Goal: Task Accomplishment & Management: Manage account settings

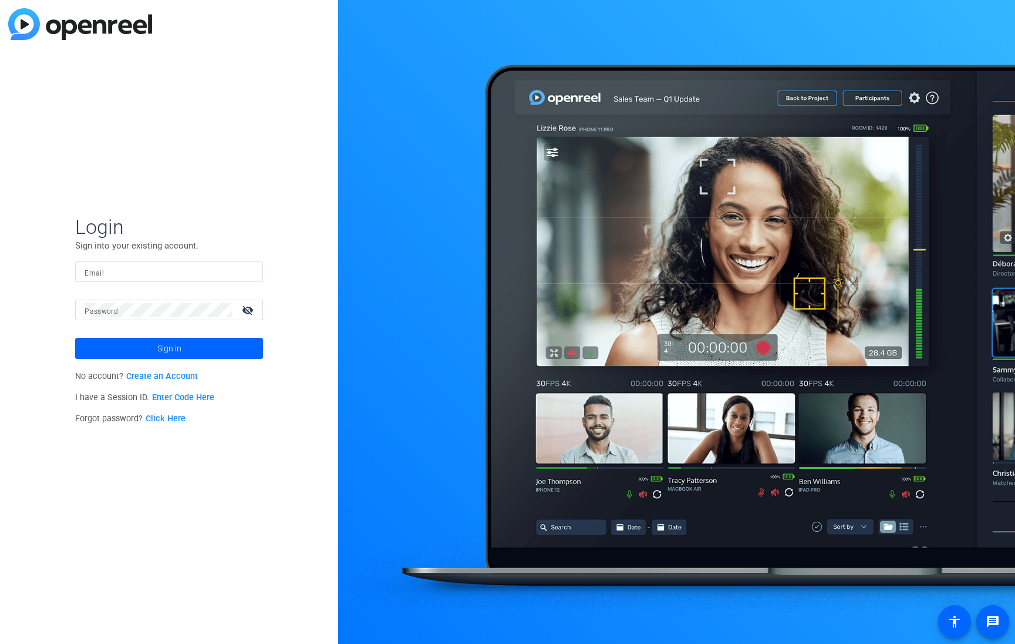
click at [181, 270] on input "Email" at bounding box center [169, 272] width 169 height 14
type input "[PERSON_NAME][EMAIL_ADDRESS][PERSON_NAME][DOMAIN_NAME]"
click at [162, 348] on span "Sign in" at bounding box center [169, 348] width 24 height 29
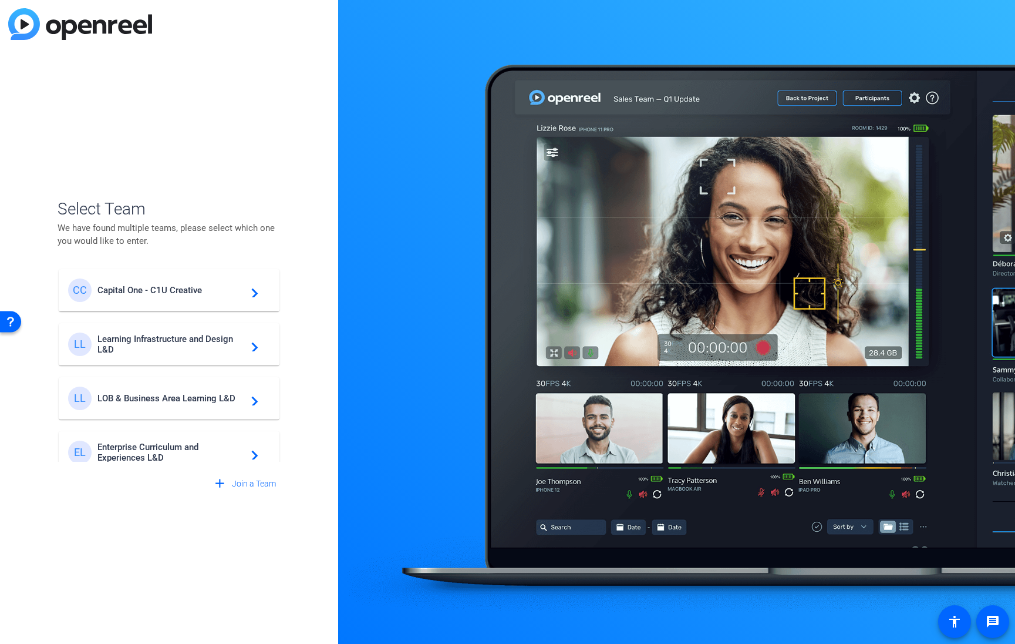
click at [186, 290] on span "Capital One - C1U Creative" at bounding box center [170, 290] width 147 height 11
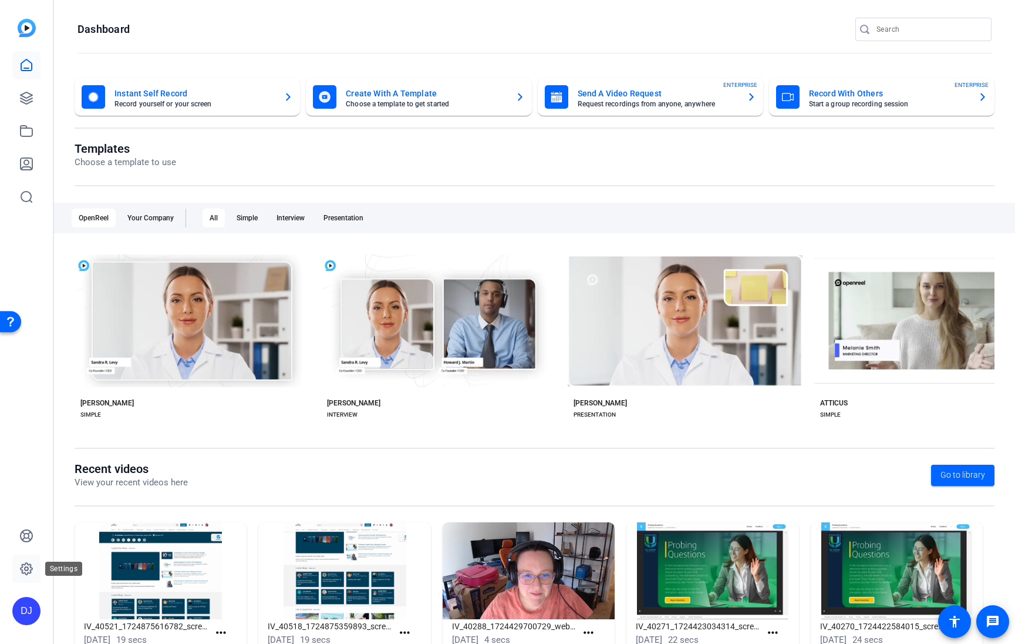
click at [19, 577] on link at bounding box center [26, 568] width 28 height 28
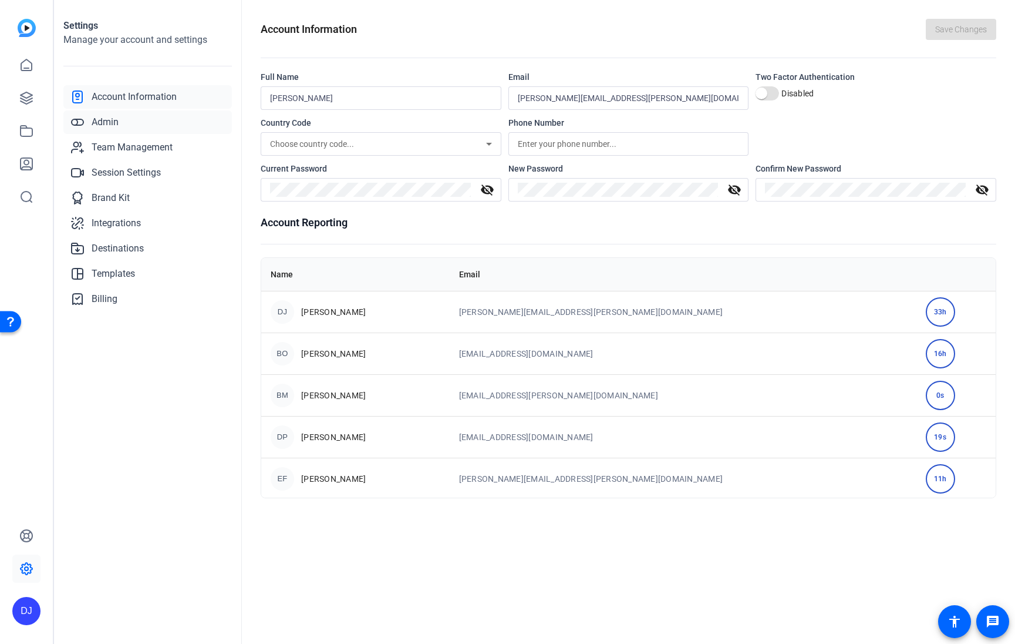
click at [111, 123] on span "Admin" at bounding box center [105, 122] width 27 height 14
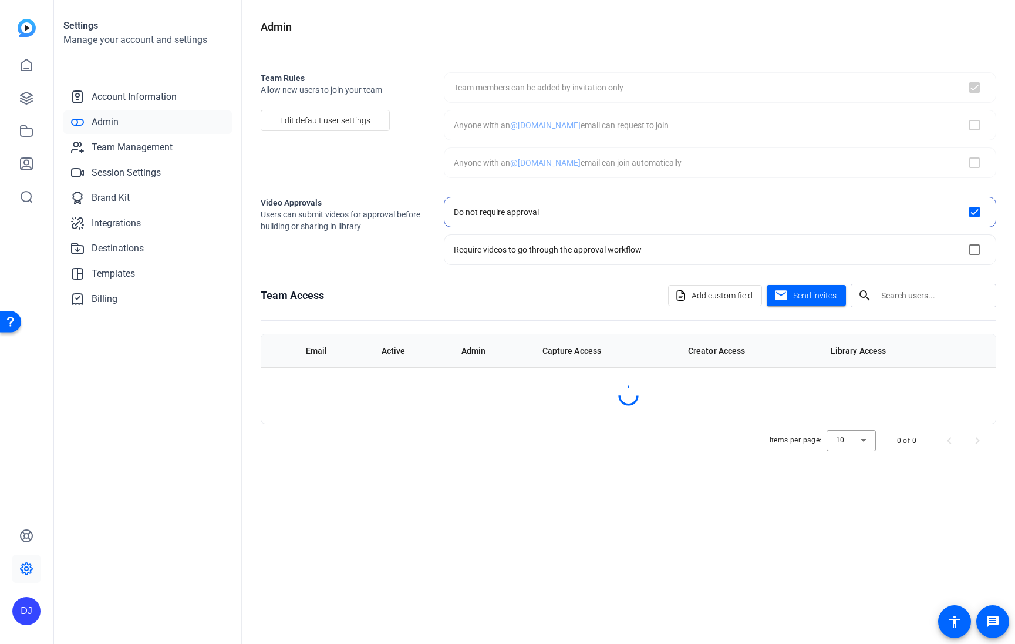
checkbox input "true"
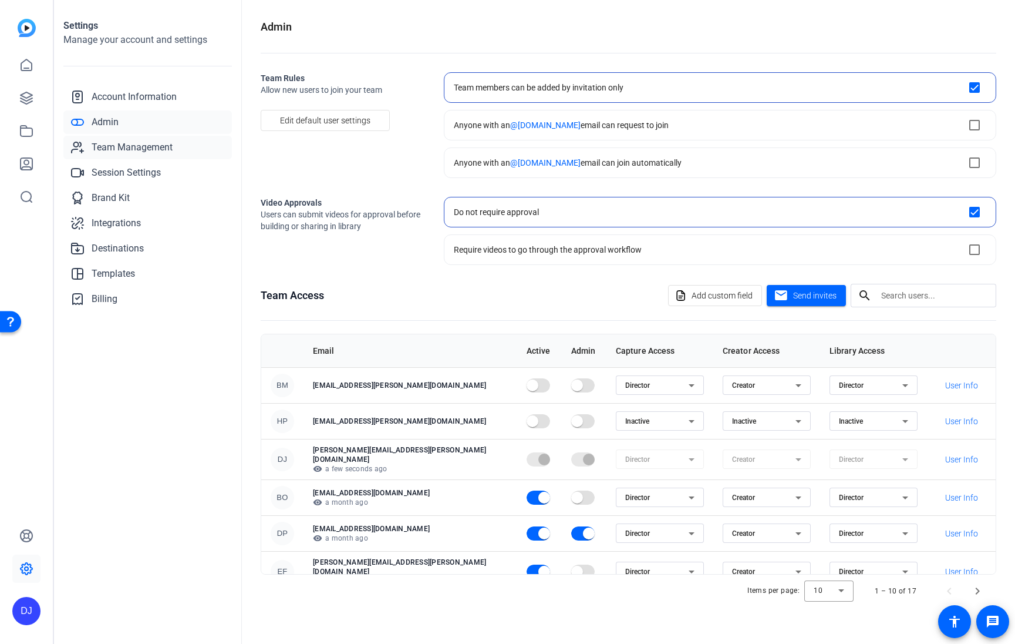
click at [136, 151] on span "Team Management" at bounding box center [132, 147] width 81 height 14
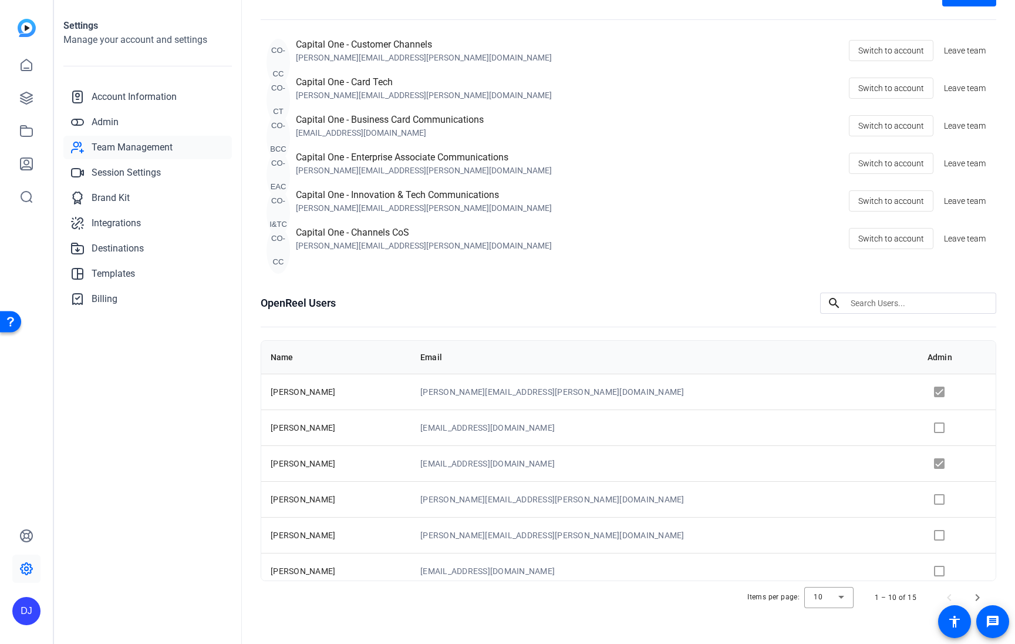
scroll to position [93, 0]
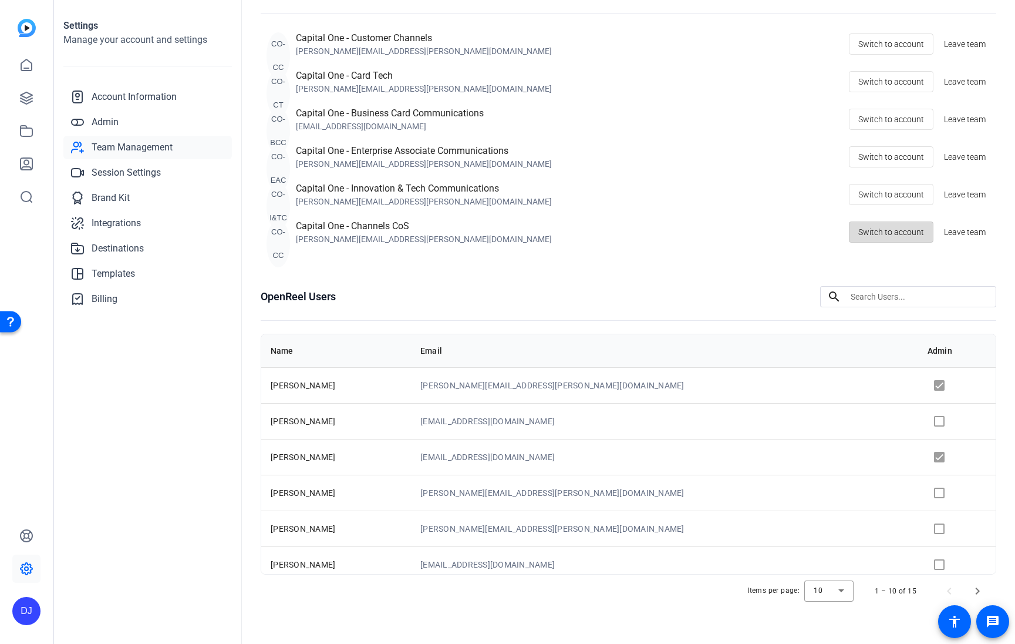
click at [908, 238] on span "Switch to account" at bounding box center [891, 232] width 66 height 22
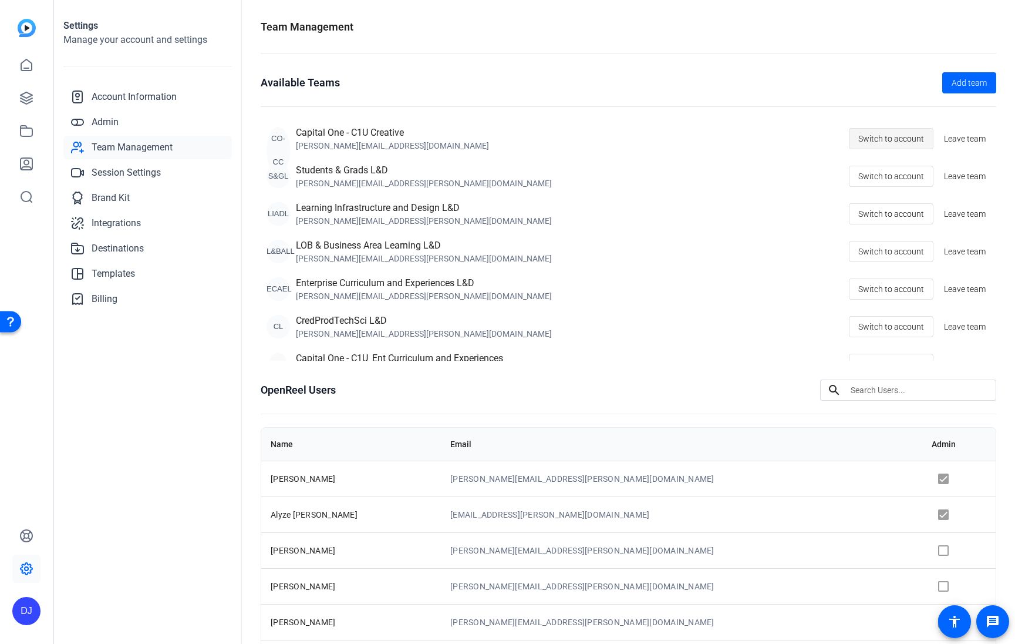
click at [884, 141] on span "Switch to account" at bounding box center [891, 138] width 66 height 22
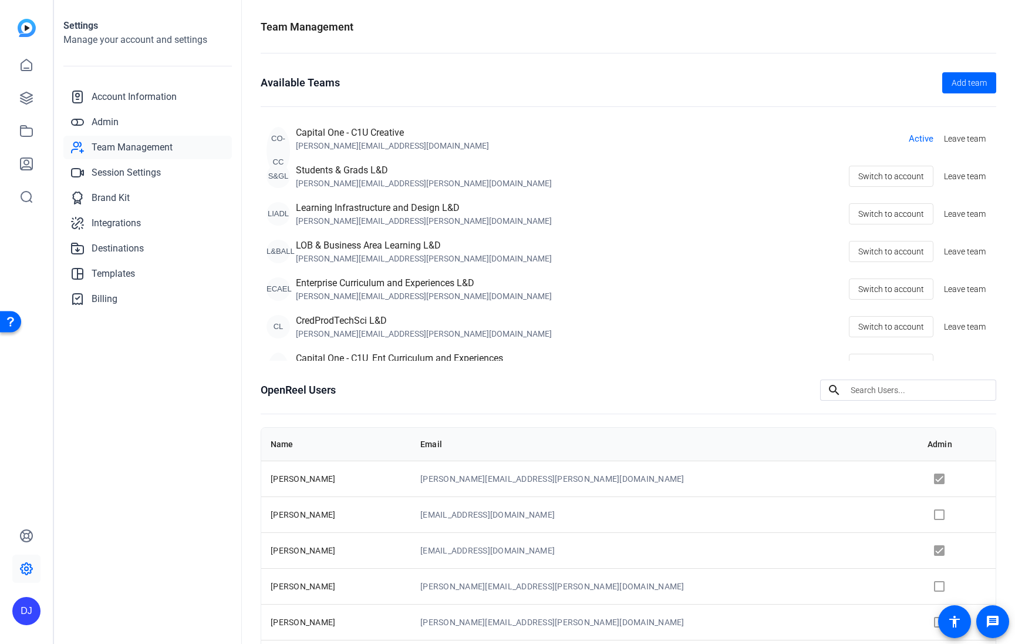
click at [569, 477] on td "danny.johnson@capitalone.com" at bounding box center [664, 478] width 507 height 36
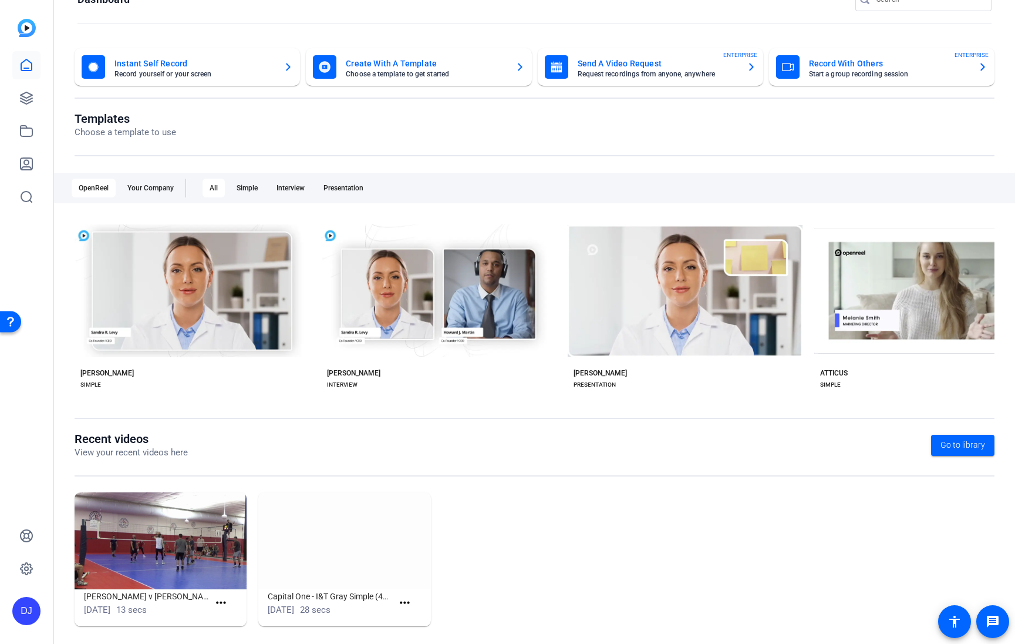
scroll to position [29, 0]
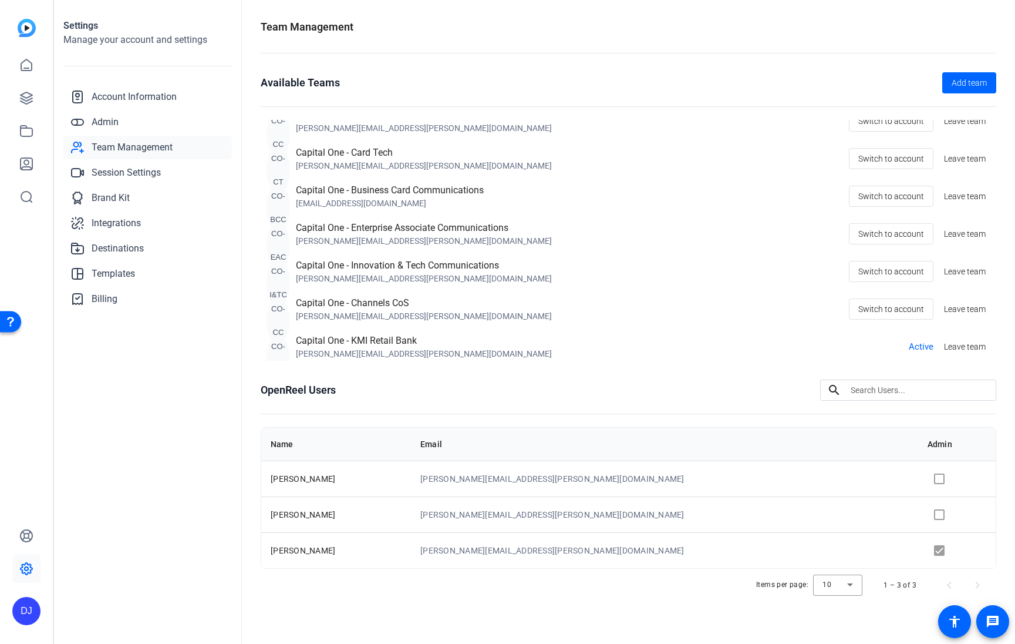
scroll to position [715, 0]
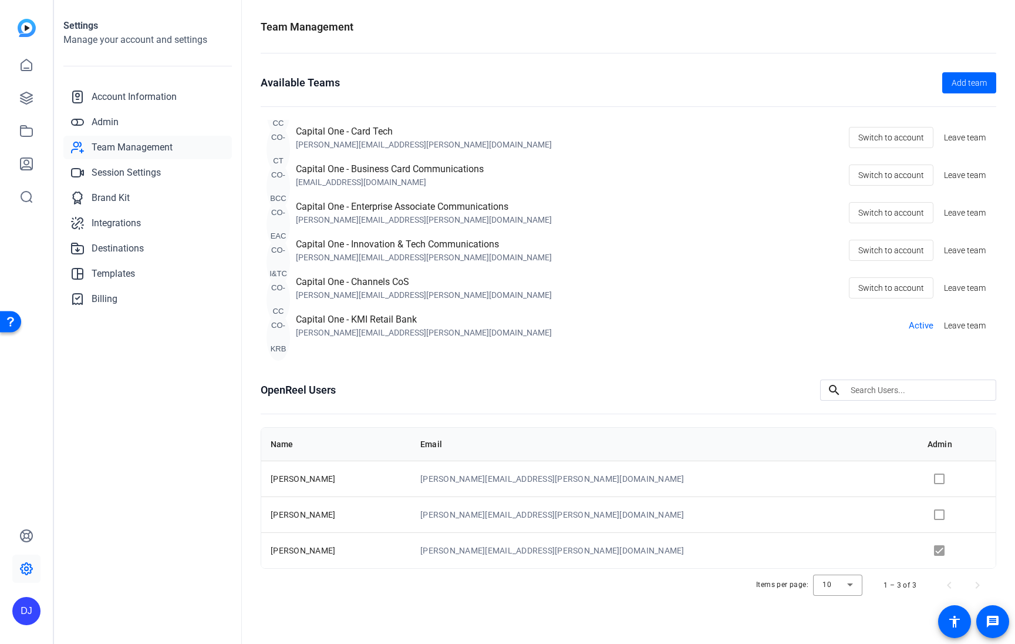
click at [918, 329] on span "Active" at bounding box center [921, 326] width 25 height 14
click at [144, 151] on span "Team Management" at bounding box center [132, 147] width 81 height 14
click at [99, 120] on span "Admin" at bounding box center [105, 122] width 27 height 14
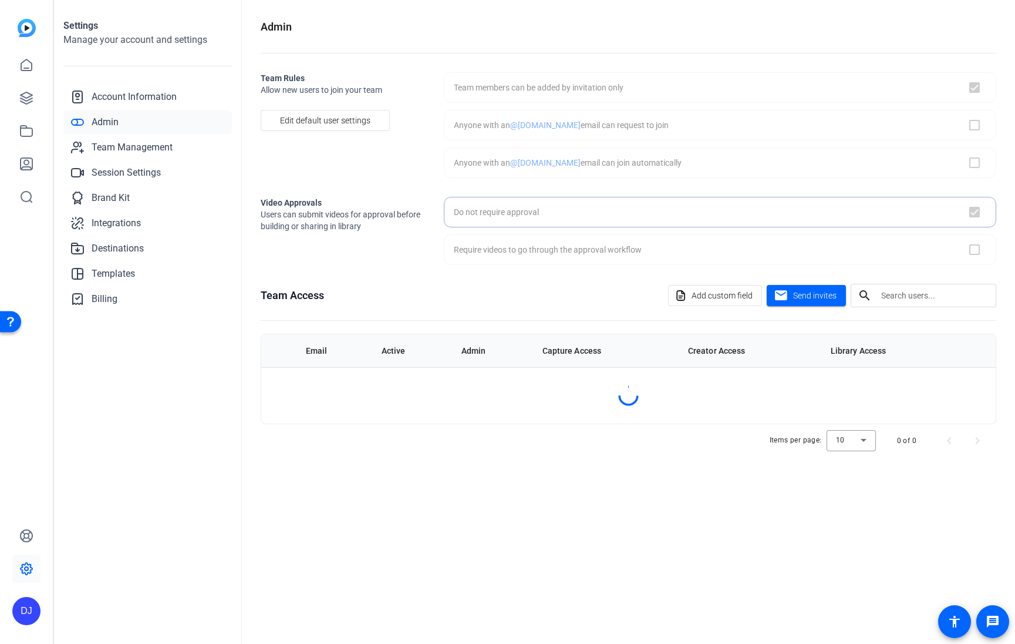
checkbox input "true"
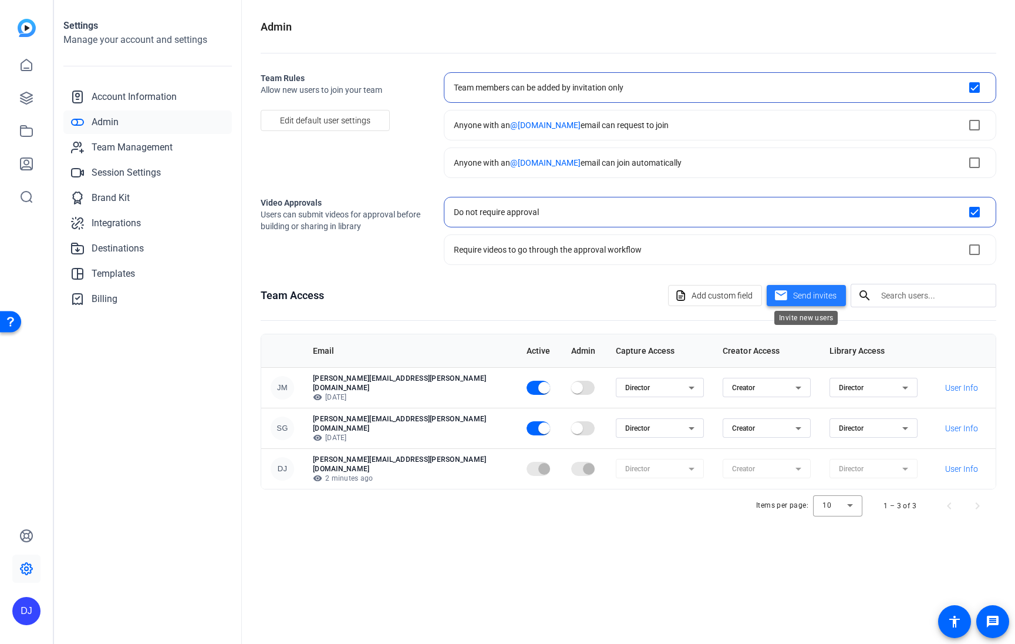
click at [789, 299] on span at bounding box center [806, 295] width 79 height 28
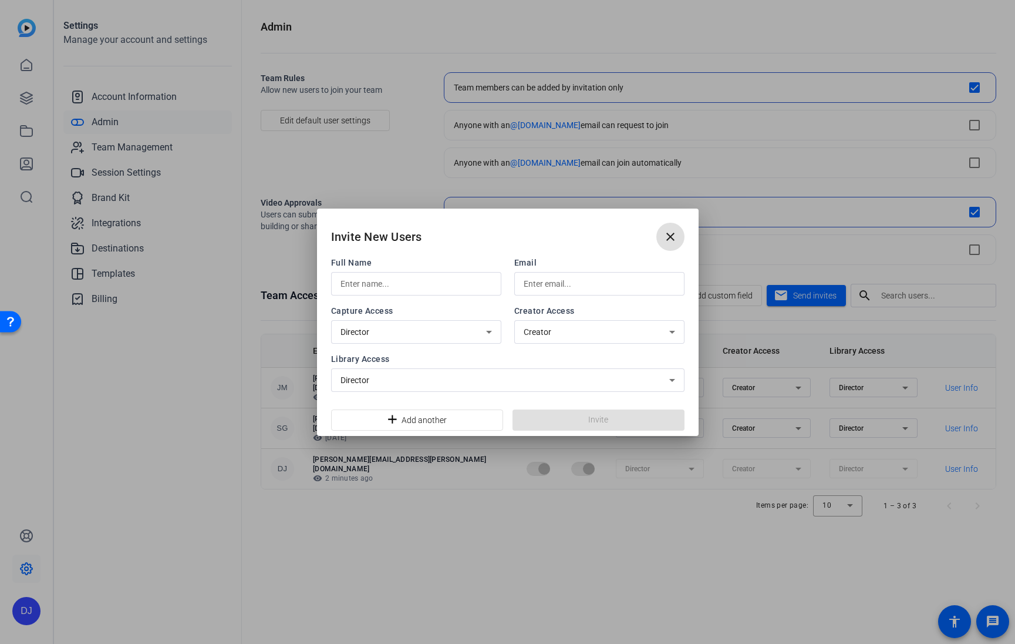
click at [440, 288] on input "text" at bounding box center [416, 284] width 151 height 14
type input "[PERSON_NAME]"
type input "Pettin"
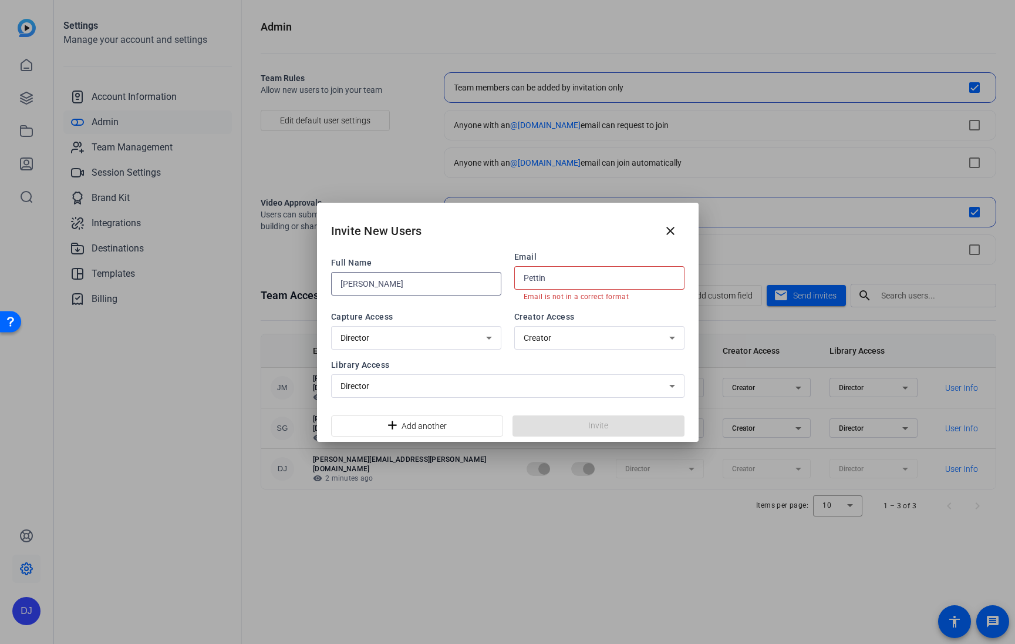
click at [447, 278] on input "[PERSON_NAME]" at bounding box center [416, 284] width 151 height 14
type input "[PERSON_NAME]"
click at [567, 276] on input "Pettin" at bounding box center [599, 278] width 151 height 14
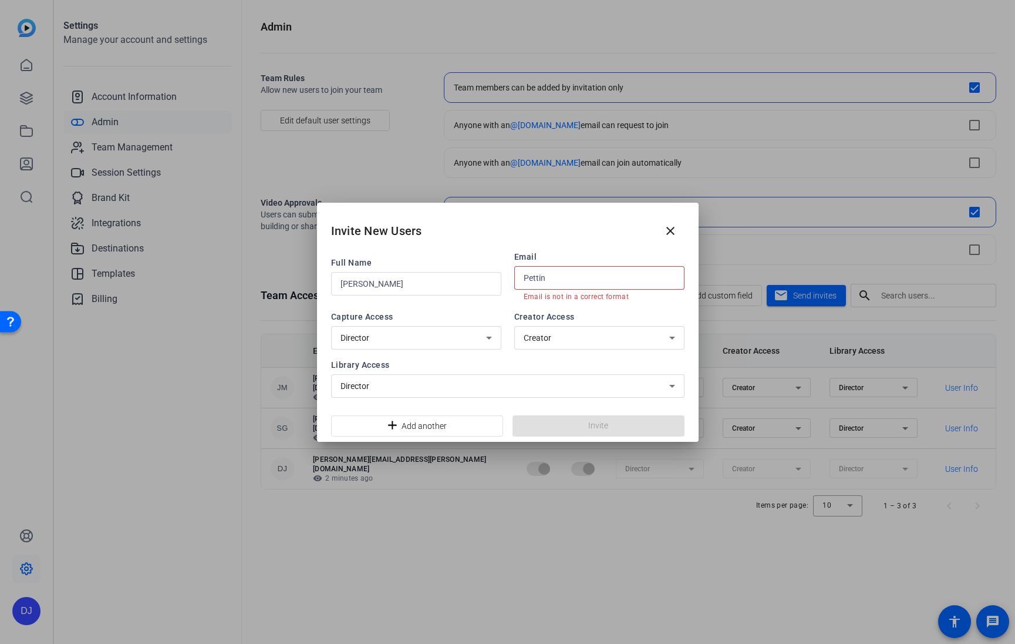
paste input "Dani.Pettin@capitalone.com"
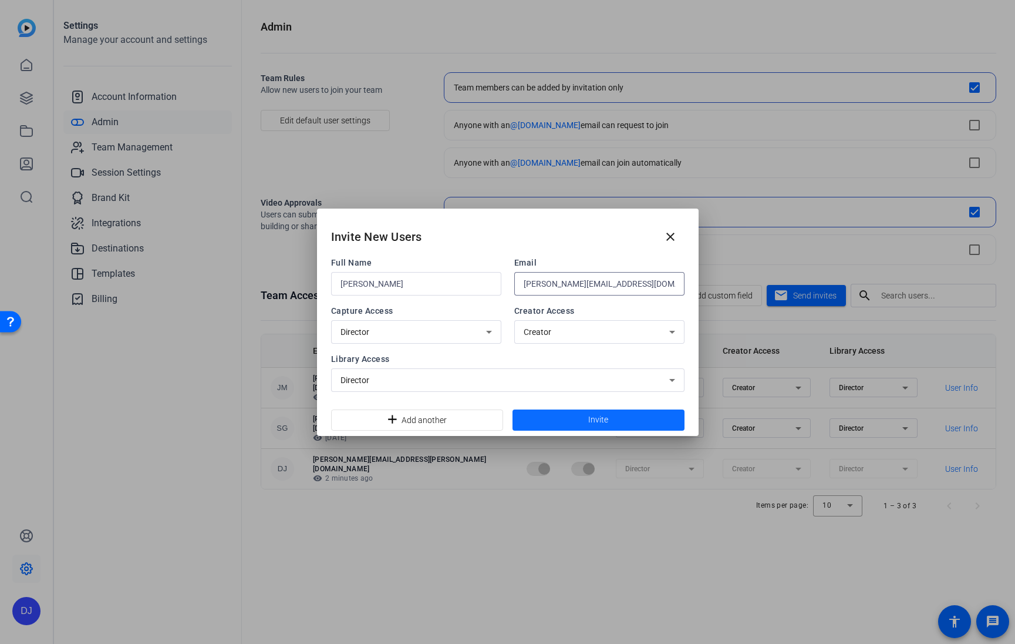
type input "Dani.Pettin@capitalone.com"
click at [580, 417] on span at bounding box center [599, 420] width 172 height 28
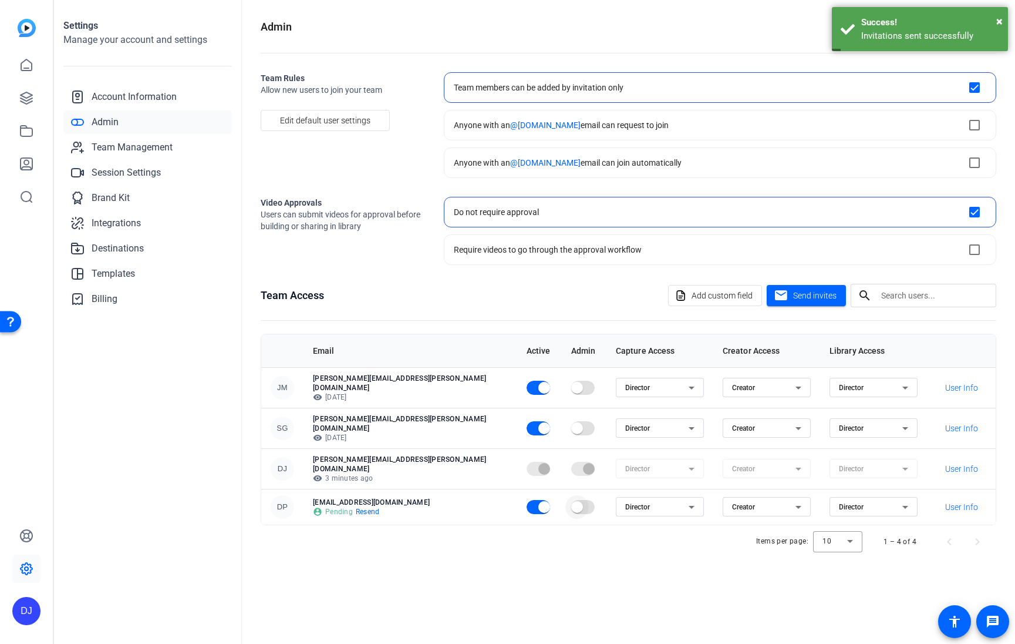
click at [571, 501] on span "button" at bounding box center [577, 507] width 12 height 12
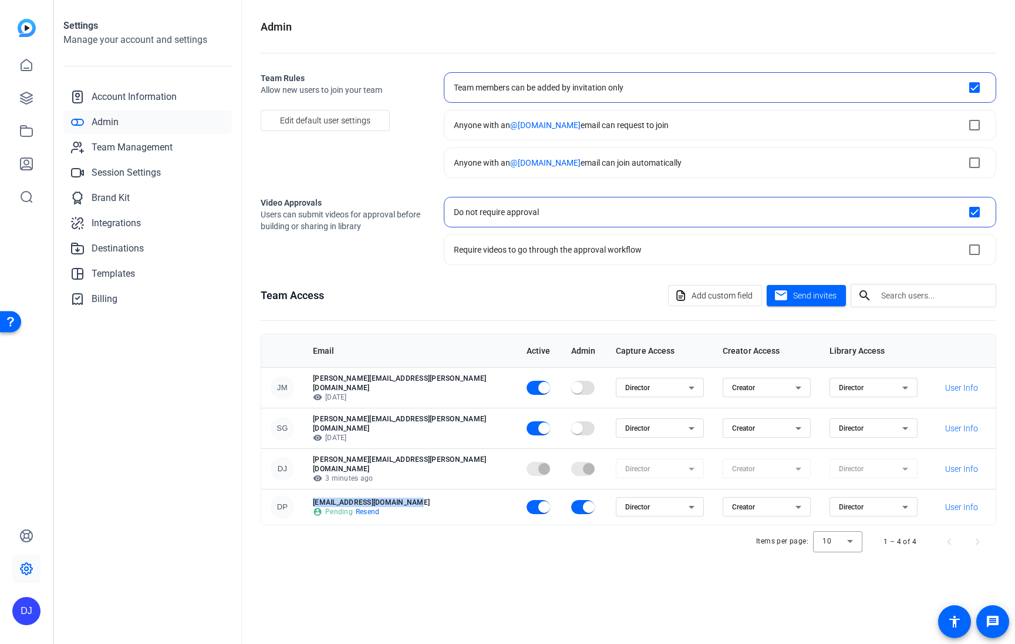
drag, startPoint x: 410, startPoint y: 488, endPoint x: 316, endPoint y: 488, distance: 94.5
click at [316, 489] on td "dani.pettin@capitalone.com account_circle Pending Resend" at bounding box center [411, 507] width 214 height 36
copy p "[EMAIL_ADDRESS][DOMAIN_NAME]"
drag, startPoint x: 126, startPoint y: 144, endPoint x: 120, endPoint y: 143, distance: 6.1
click at [125, 144] on span "Team Management" at bounding box center [132, 147] width 81 height 14
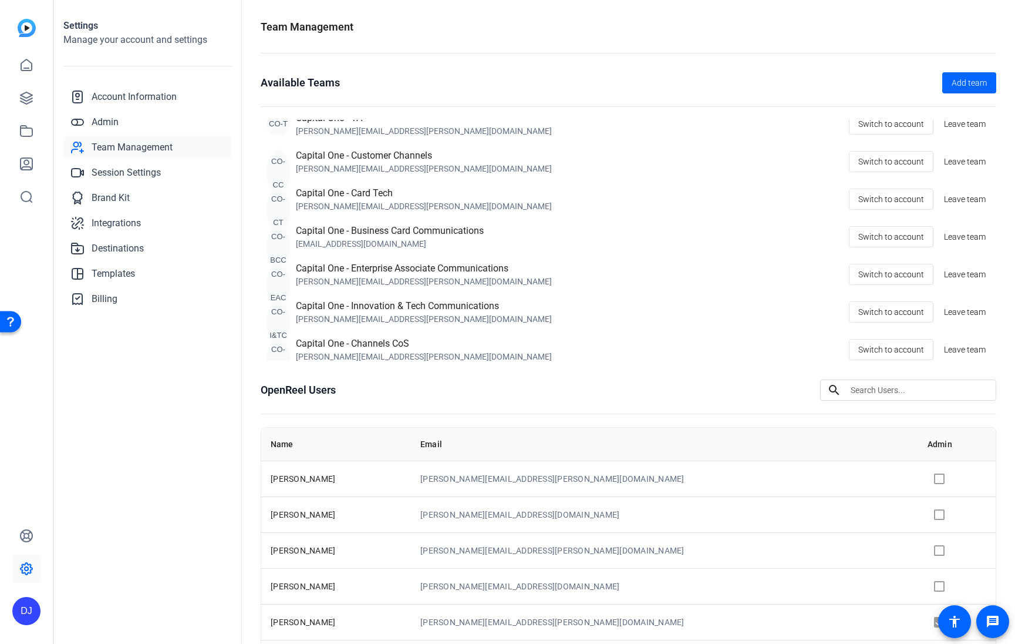
scroll to position [828, 0]
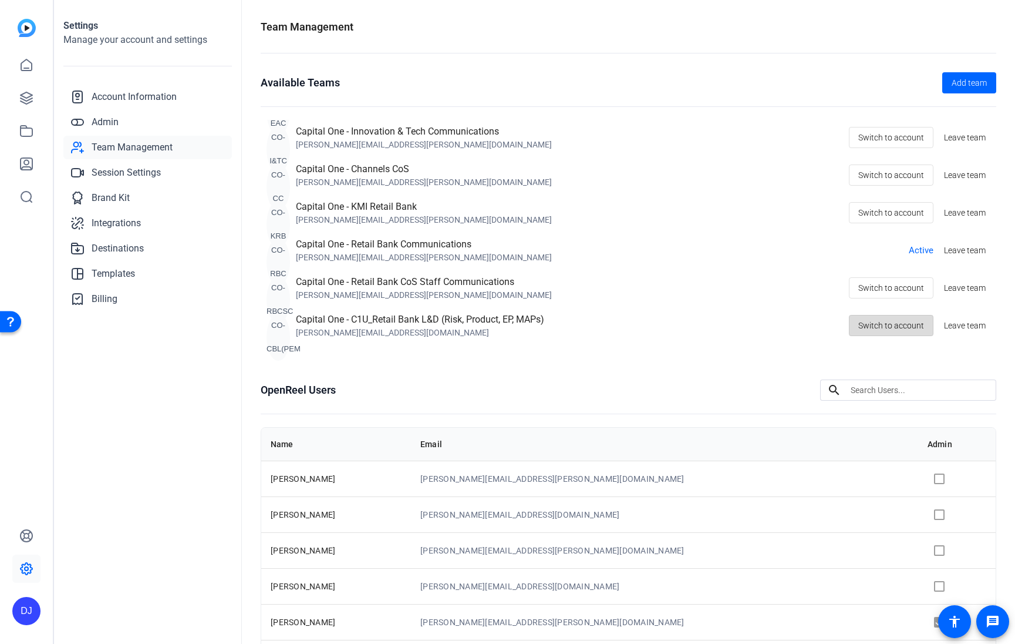
click at [904, 328] on span "Switch to account" at bounding box center [891, 325] width 66 height 22
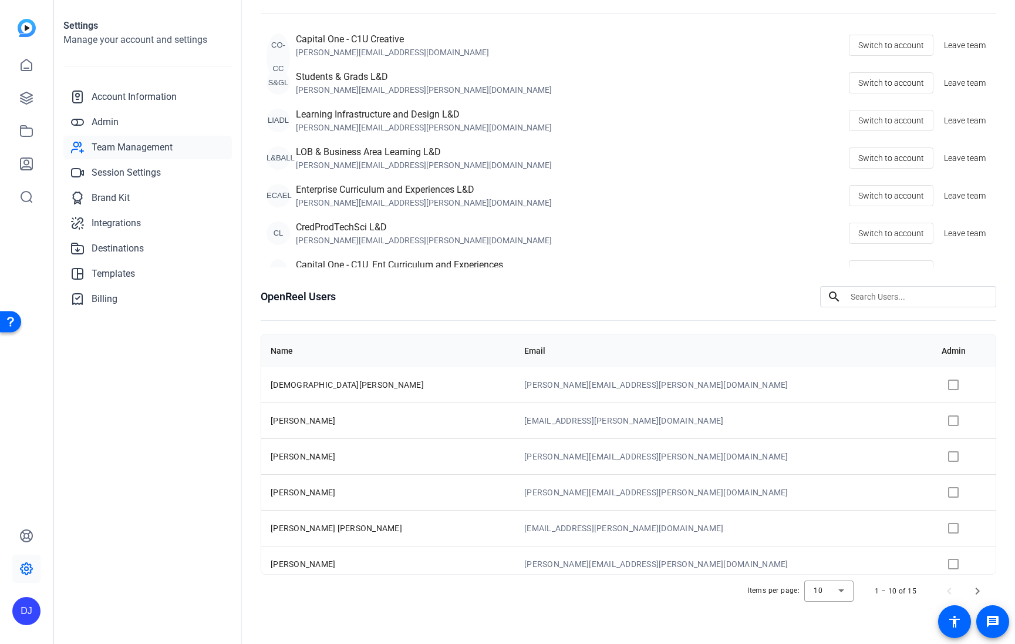
scroll to position [151, 0]
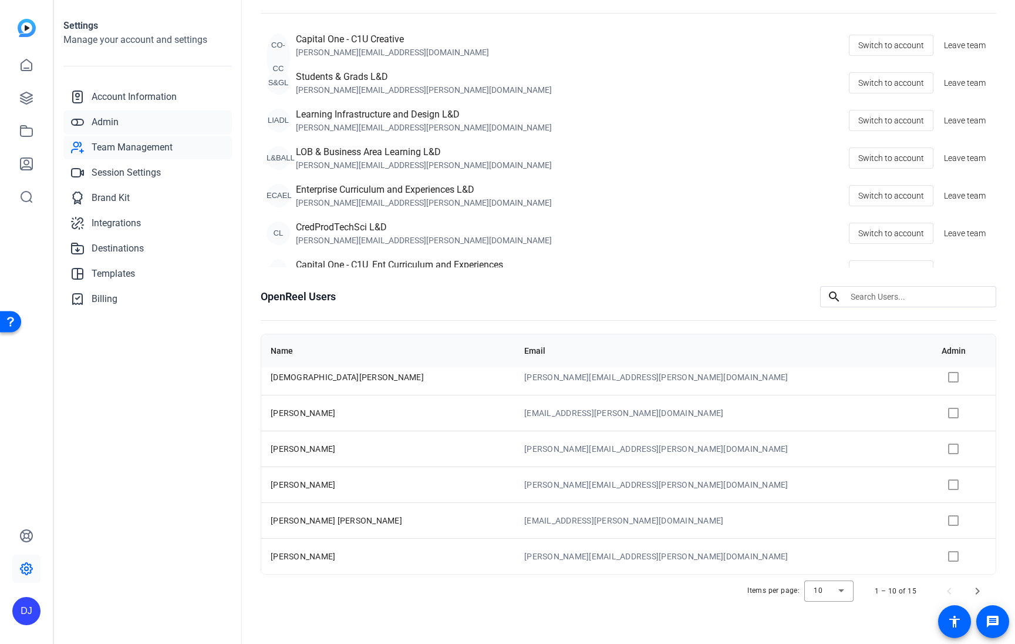
click at [103, 124] on span "Admin" at bounding box center [105, 122] width 27 height 14
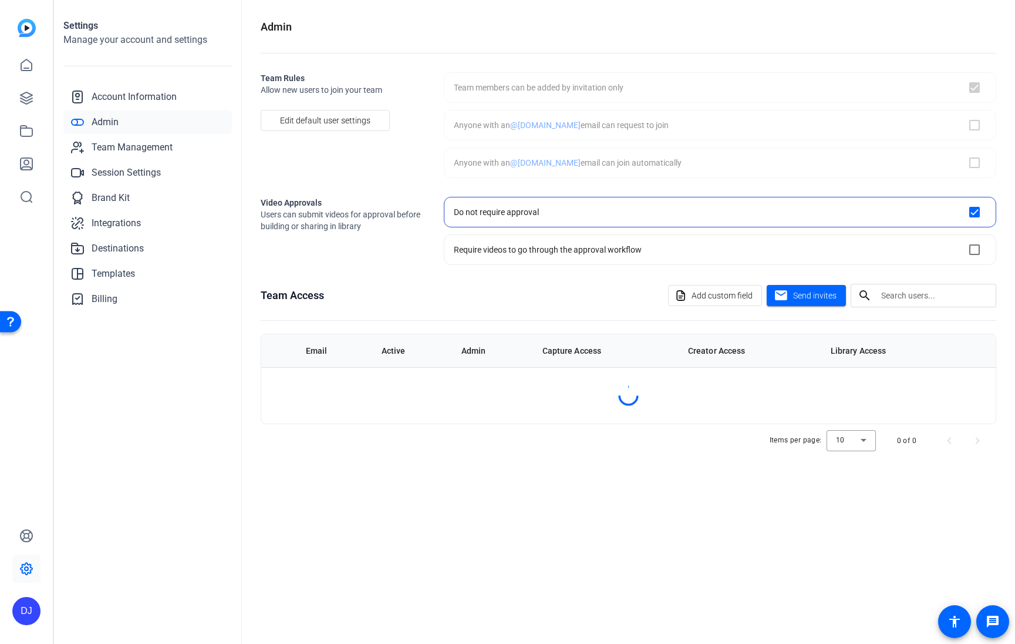
checkbox input "true"
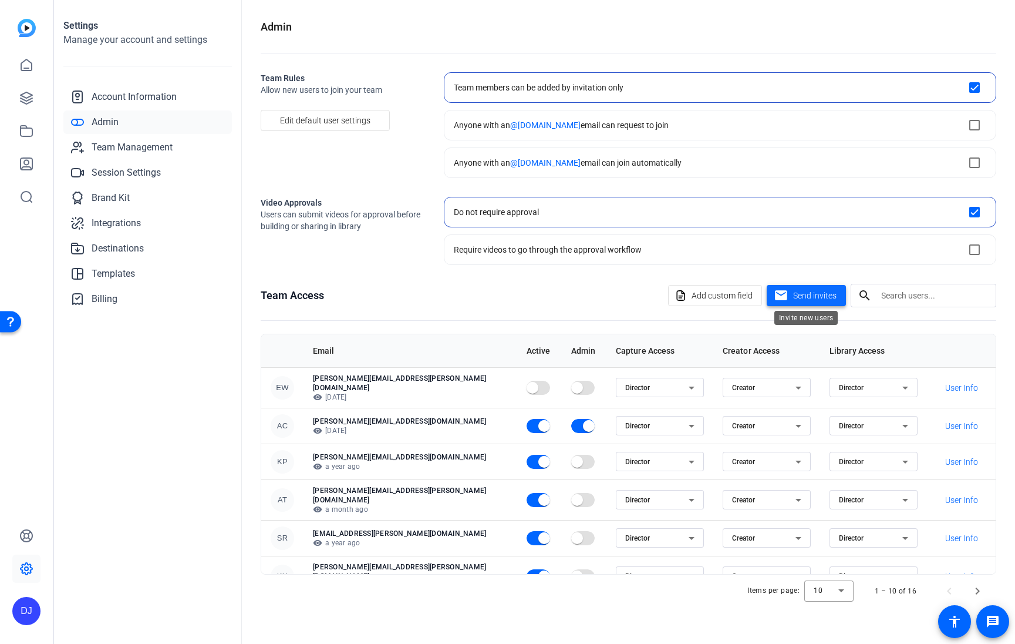
click at [817, 292] on span "Send invites" at bounding box center [814, 295] width 43 height 12
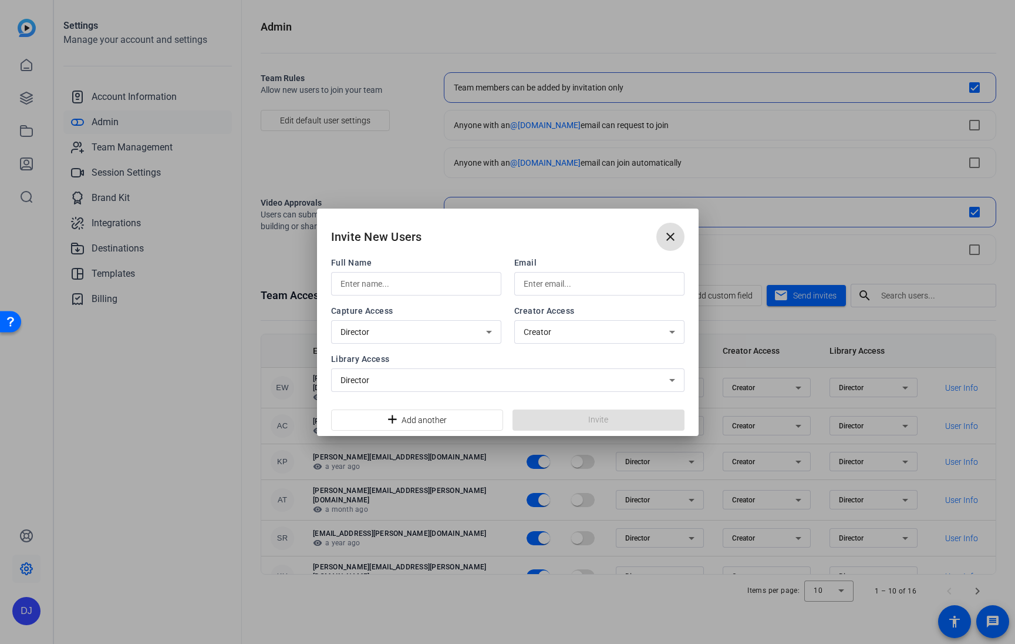
click at [399, 289] on input "text" at bounding box center [416, 284] width 151 height 14
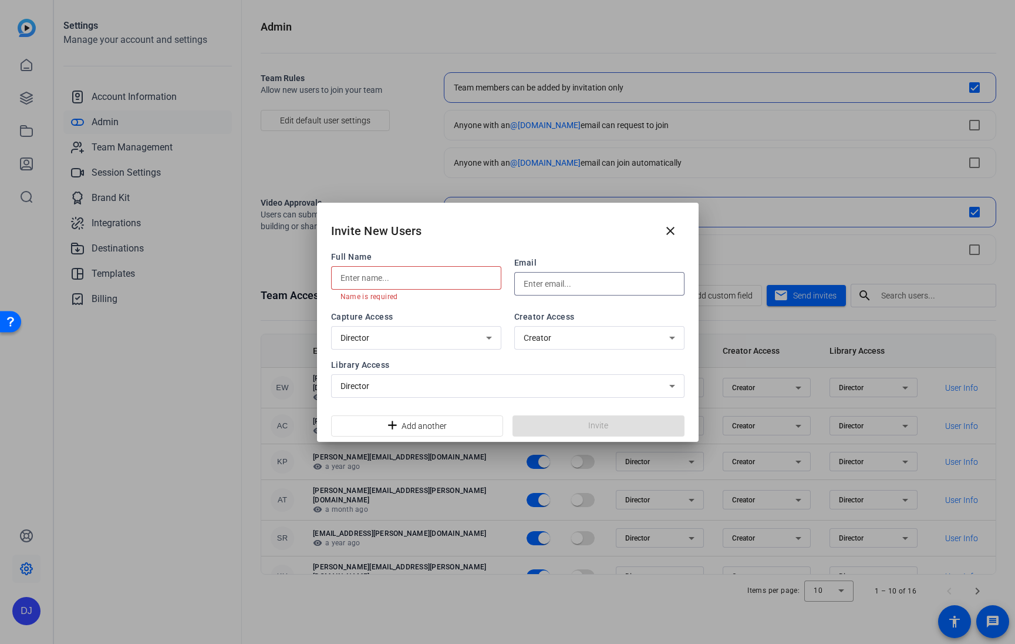
click at [586, 284] on input "text" at bounding box center [599, 284] width 151 height 14
paste input "dani.pettin@capitalone.com"
type input "dani.pettin@capitalone.com"
click at [417, 277] on input "text" at bounding box center [416, 278] width 151 height 14
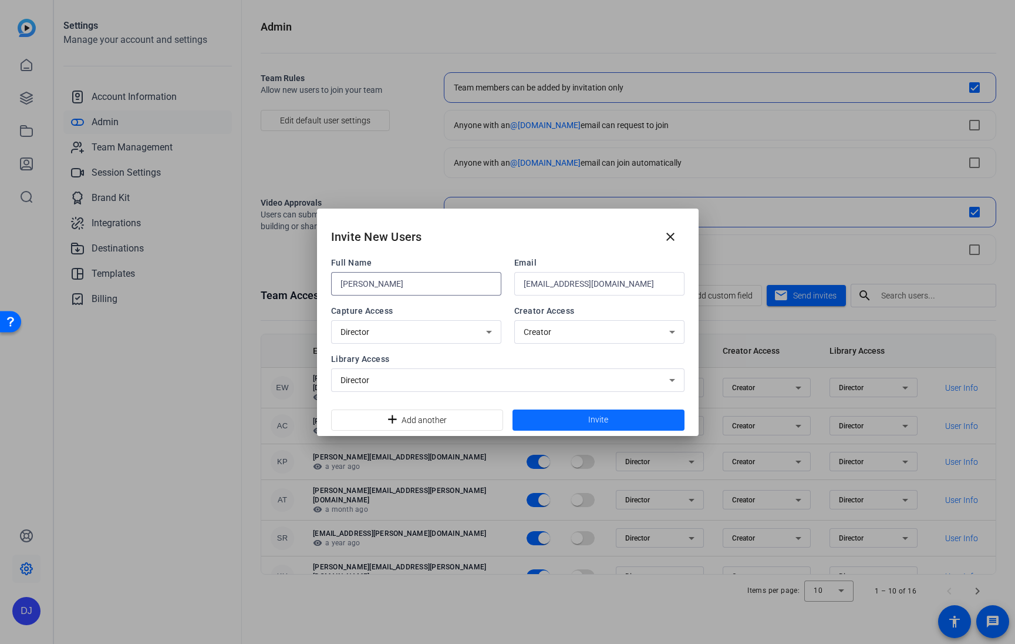
type input "[PERSON_NAME]"
click at [553, 422] on span at bounding box center [599, 420] width 172 height 28
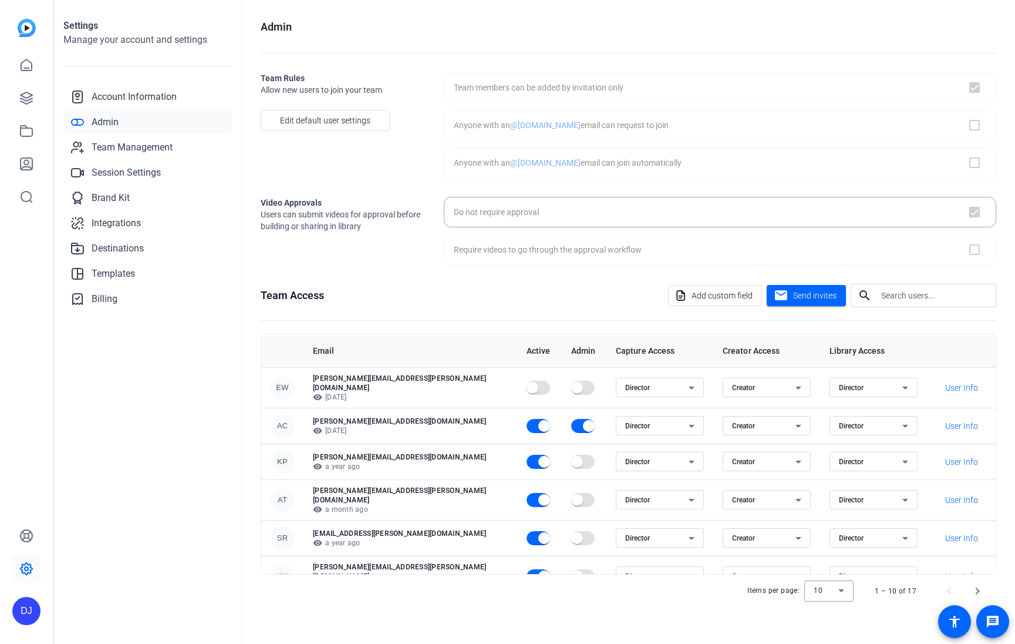
checkbox input "true"
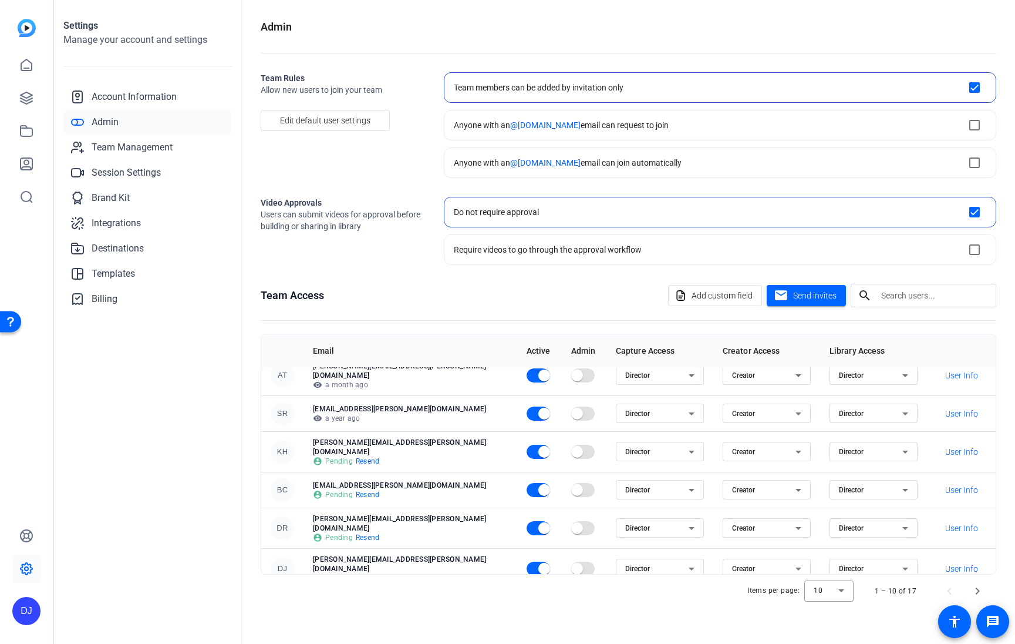
scroll to position [151, 0]
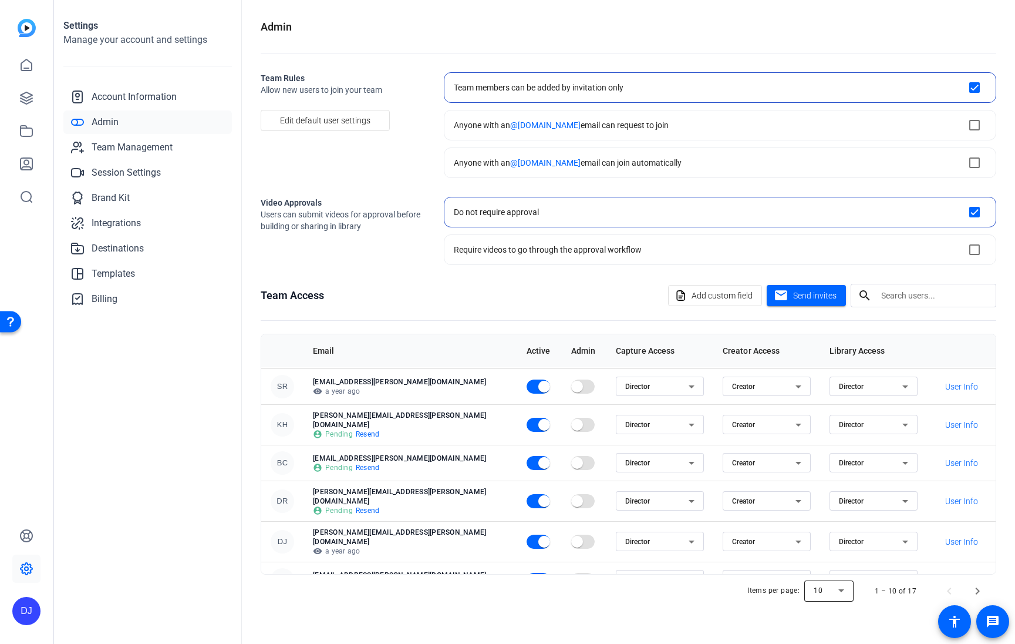
click at [843, 589] on div at bounding box center [828, 591] width 49 height 28
click at [825, 564] on span "100" at bounding box center [821, 566] width 13 height 14
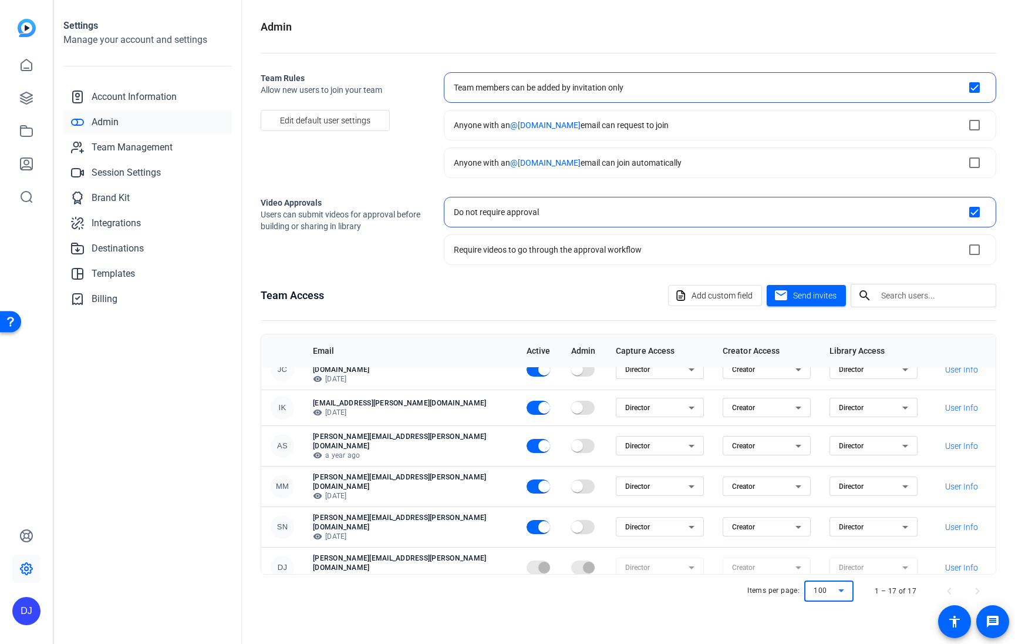
scroll to position [402, 0]
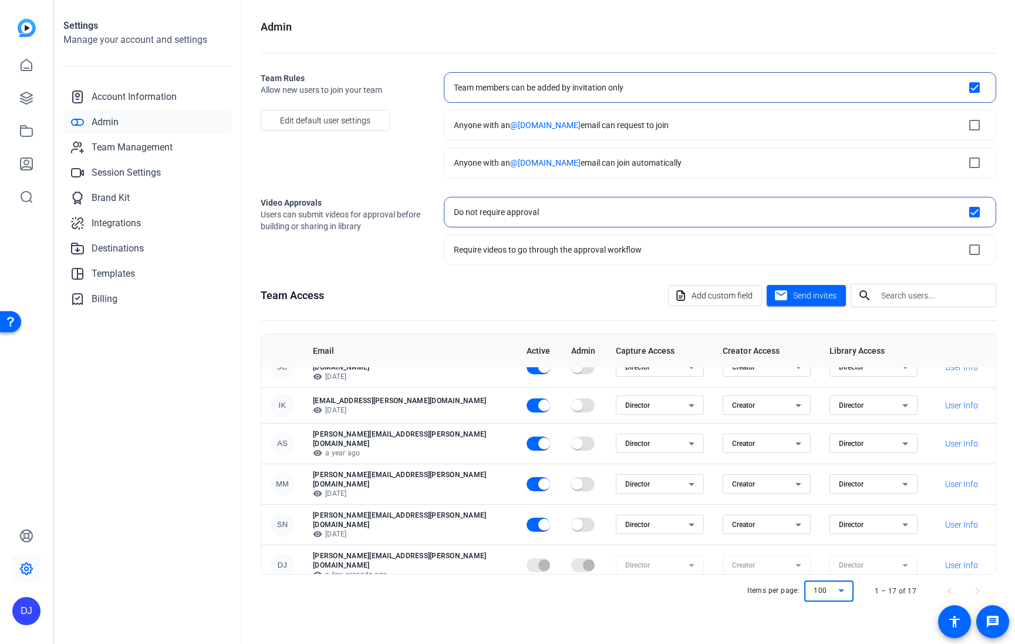
click at [571, 596] on span "button" at bounding box center [582, 603] width 23 height 14
click at [139, 92] on span "Account Information" at bounding box center [134, 97] width 85 height 14
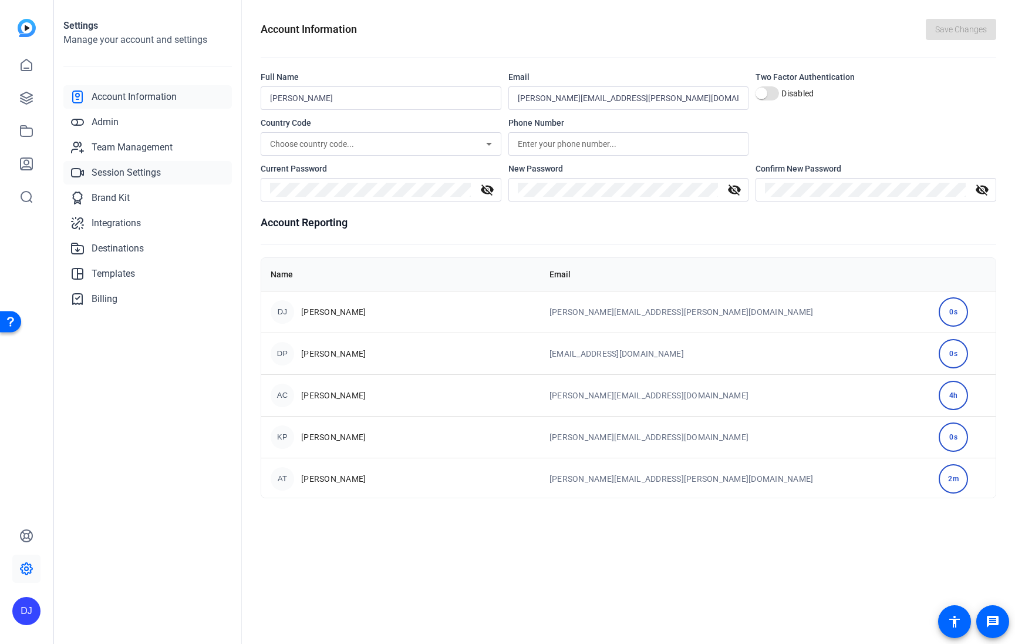
drag, startPoint x: 133, startPoint y: 161, endPoint x: 133, endPoint y: 154, distance: 6.5
click at [133, 161] on link "Session Settings" at bounding box center [147, 172] width 169 height 23
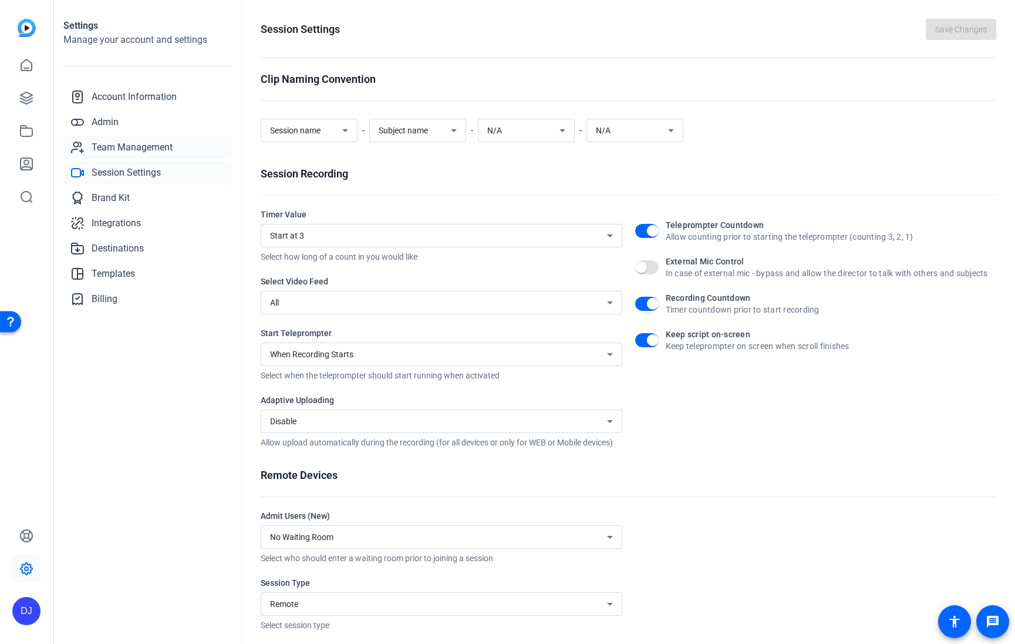
click at [133, 153] on span "Team Management" at bounding box center [132, 147] width 81 height 14
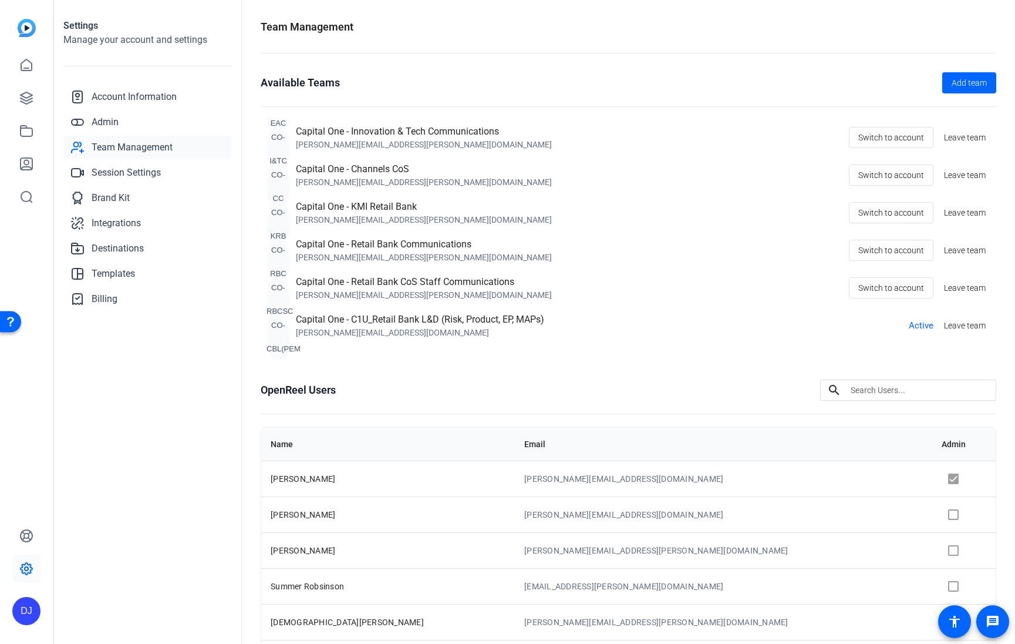
scroll to position [93, 0]
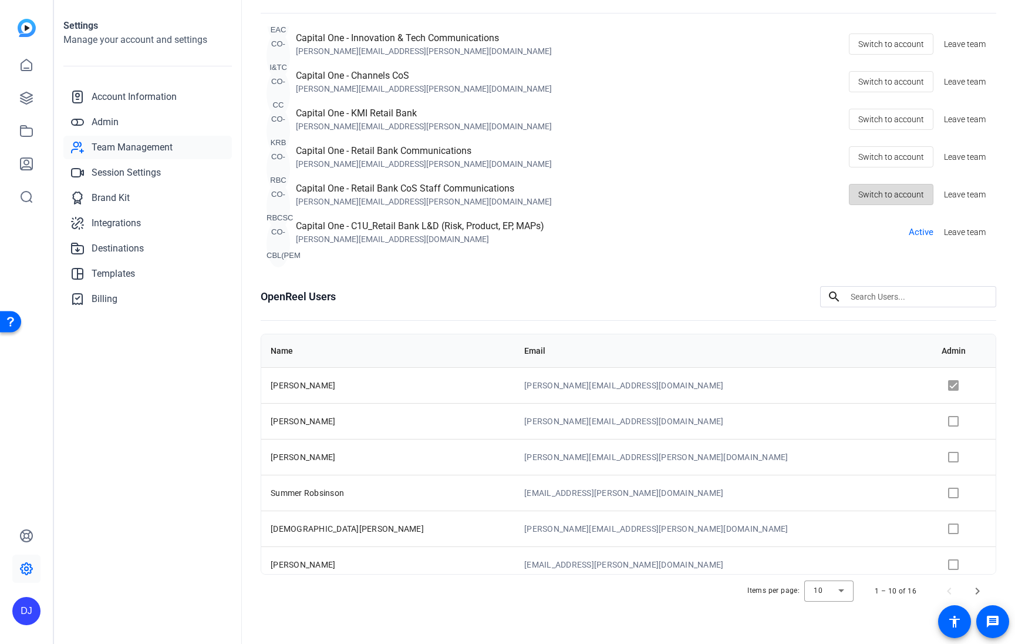
click at [898, 200] on span "Switch to account" at bounding box center [891, 194] width 66 height 22
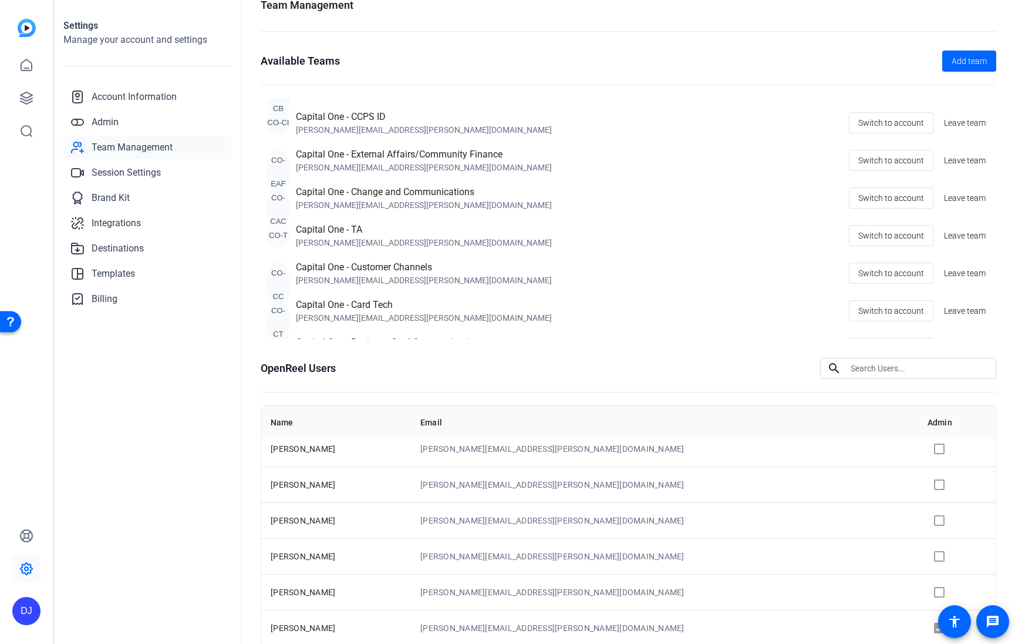
scroll to position [828, 0]
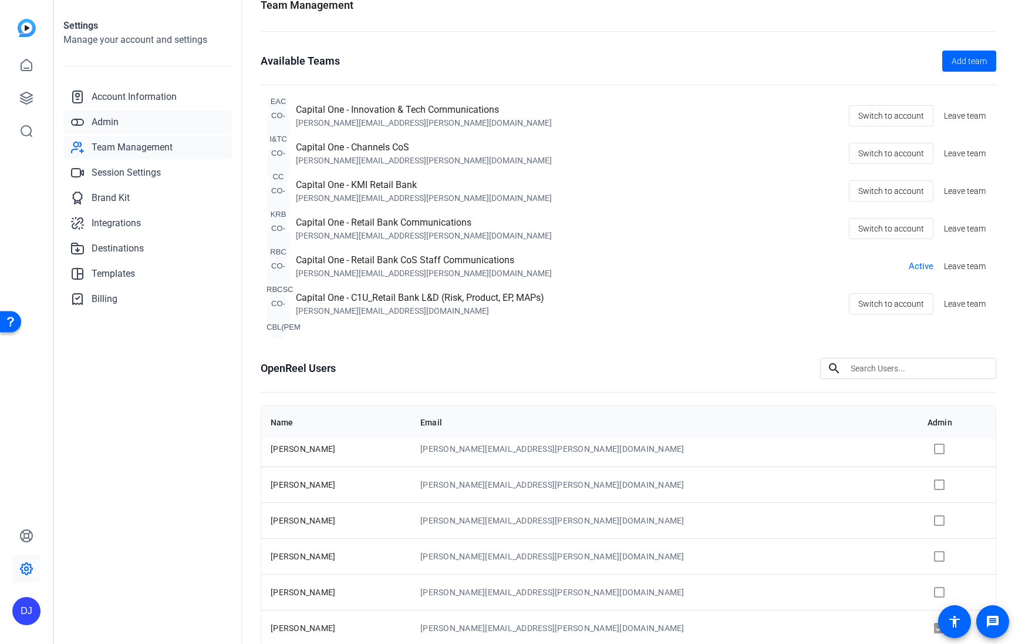
click at [95, 116] on span "Admin" at bounding box center [105, 122] width 27 height 14
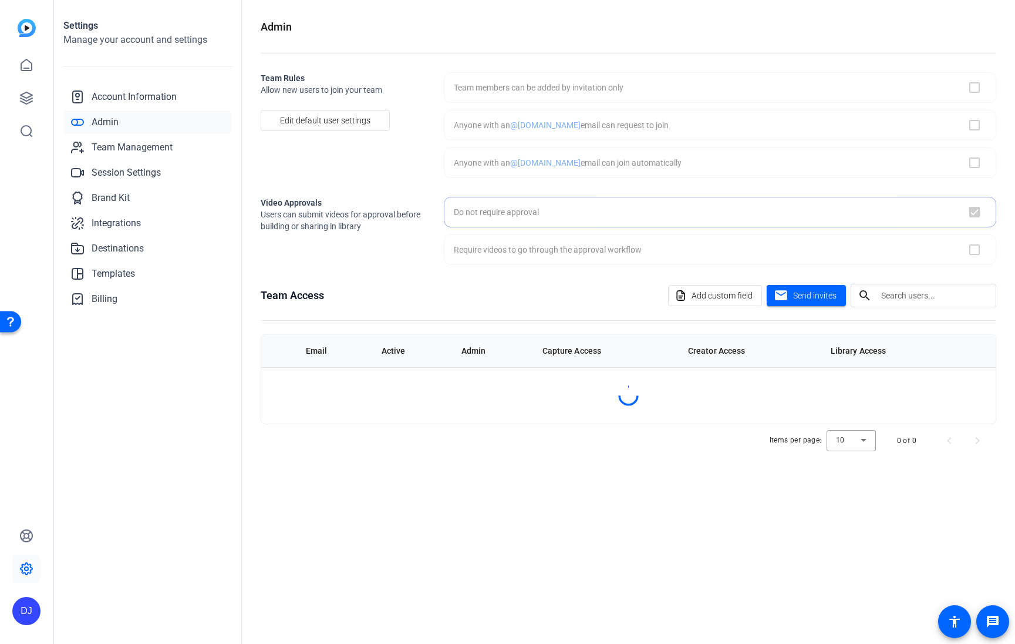
checkbox input "true"
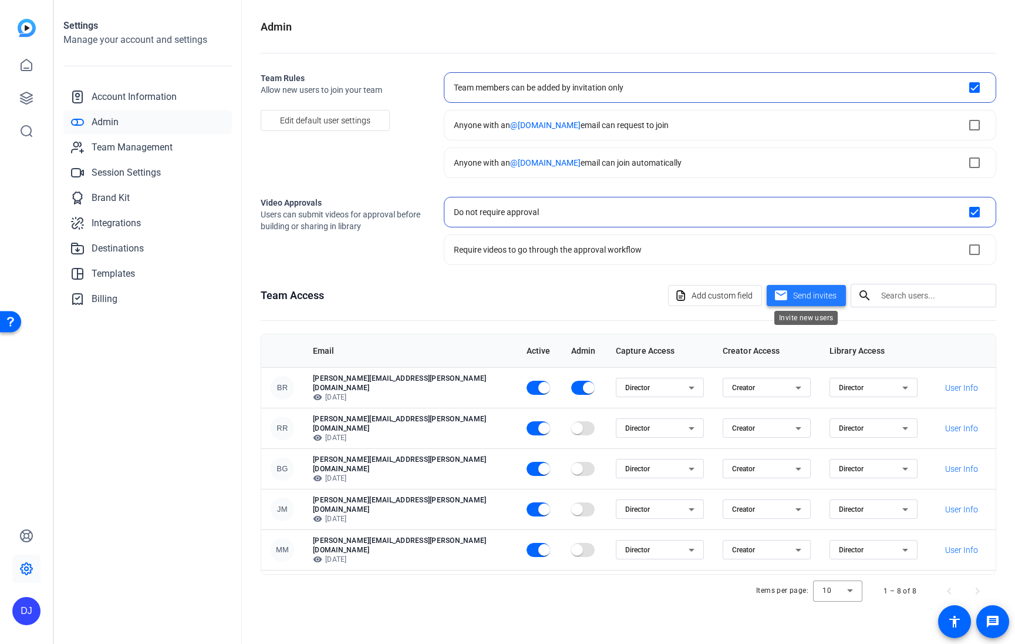
click at [814, 296] on span "Send invites" at bounding box center [814, 295] width 43 height 12
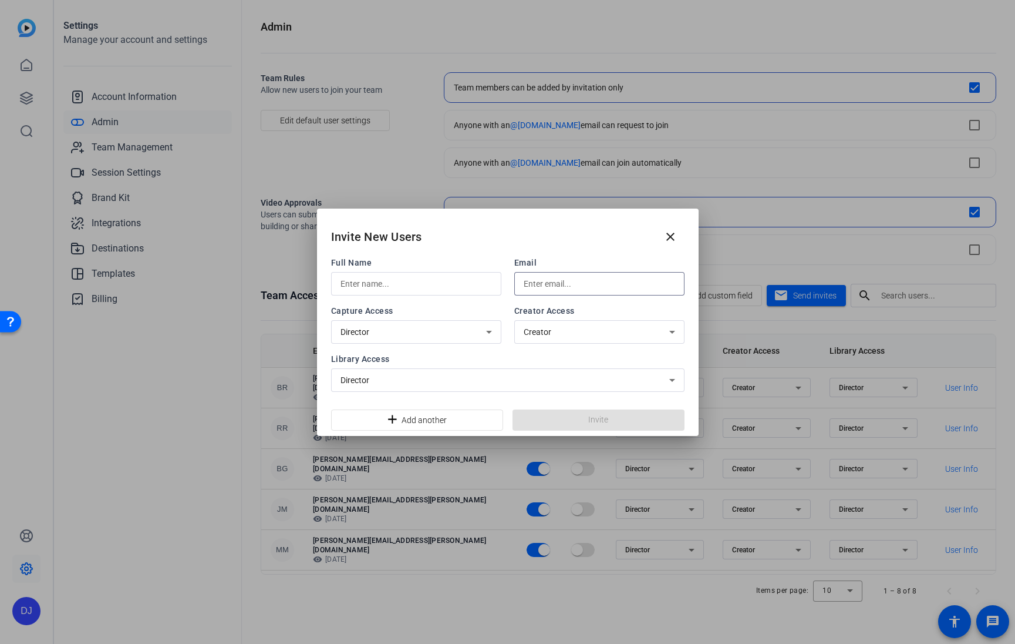
click at [593, 277] on input "text" at bounding box center [599, 284] width 151 height 14
paste input "[EMAIL_ADDRESS][DOMAIN_NAME]"
type input "[EMAIL_ADDRESS][DOMAIN_NAME]"
click at [419, 284] on input "text" at bounding box center [416, 284] width 151 height 14
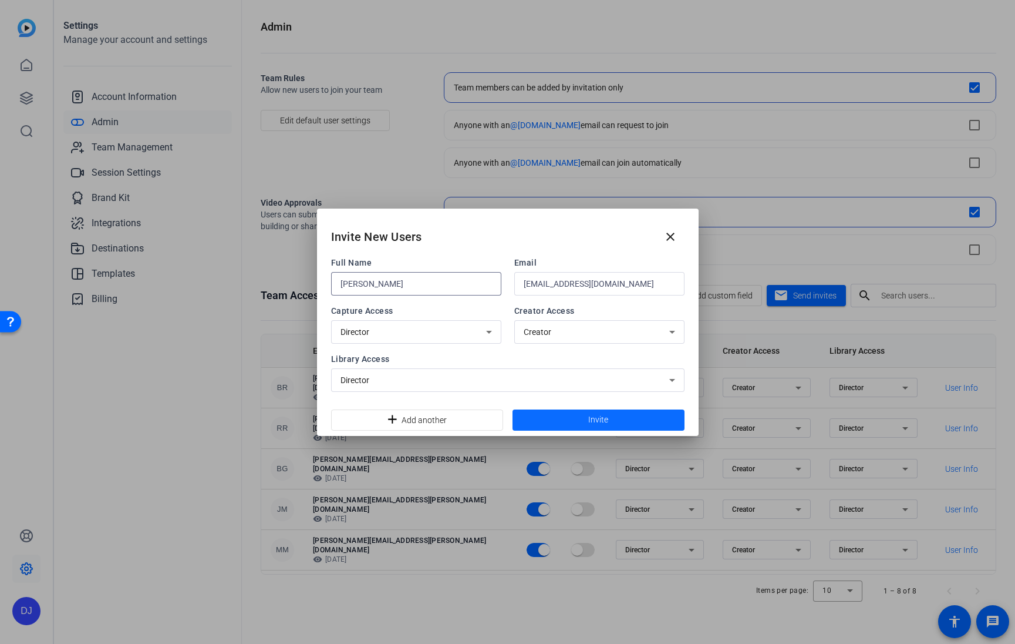
type input "[PERSON_NAME]"
click at [616, 420] on span at bounding box center [599, 420] width 172 height 28
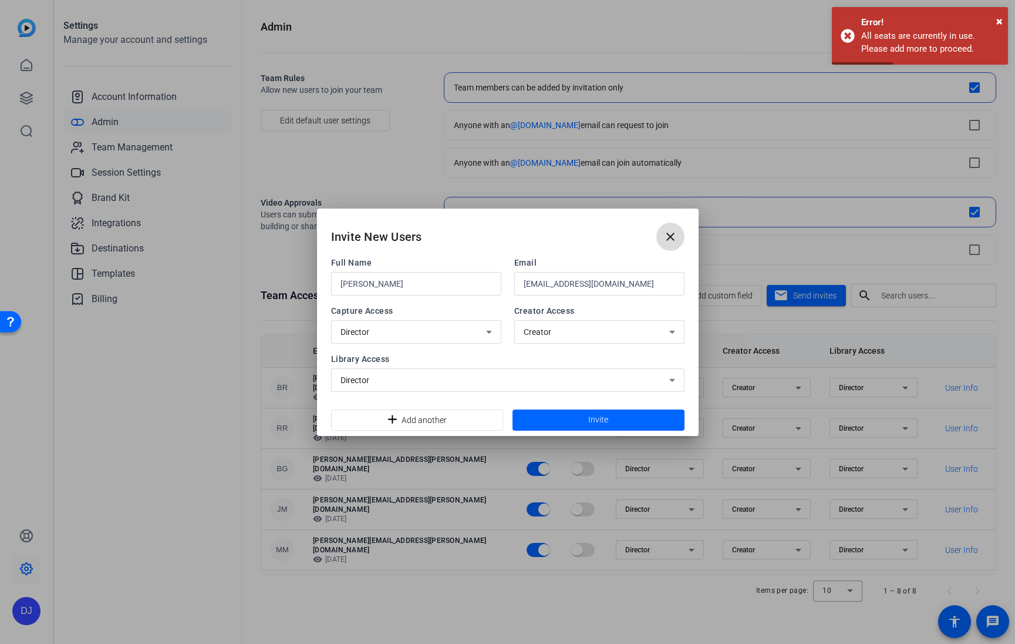
click at [673, 236] on mat-icon "close" at bounding box center [671, 237] width 14 height 14
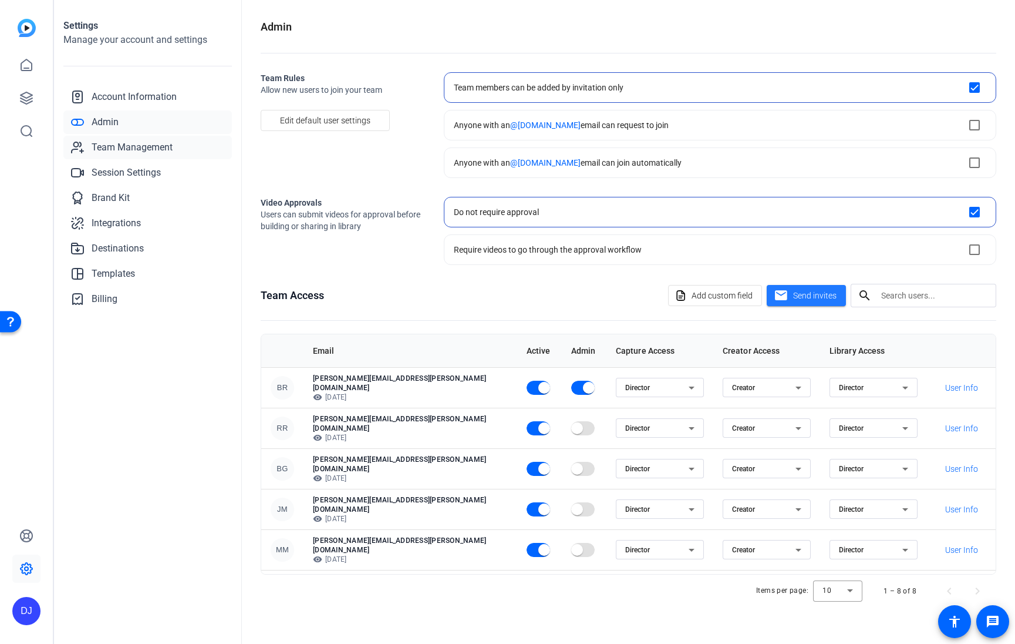
click at [159, 149] on span "Team Management" at bounding box center [132, 147] width 81 height 14
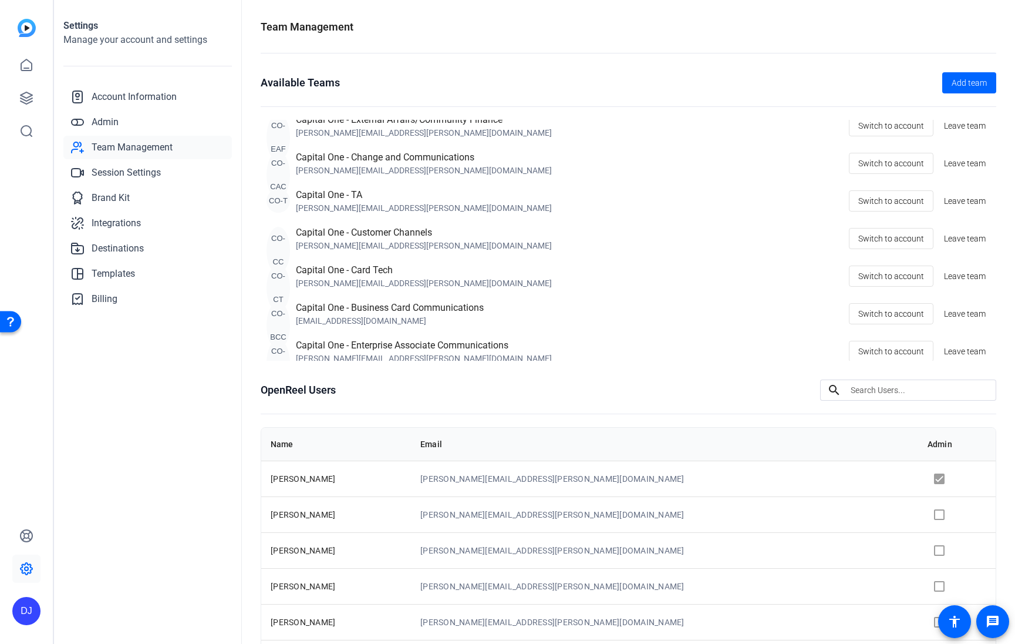
scroll to position [828, 0]
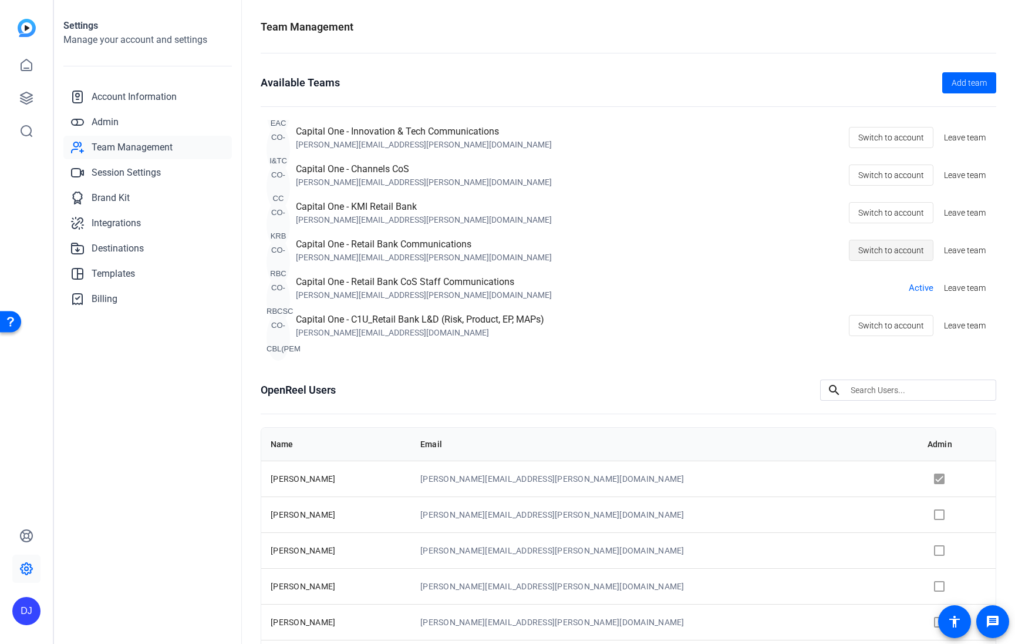
click at [885, 254] on span "Switch to account" at bounding box center [891, 250] width 66 height 22
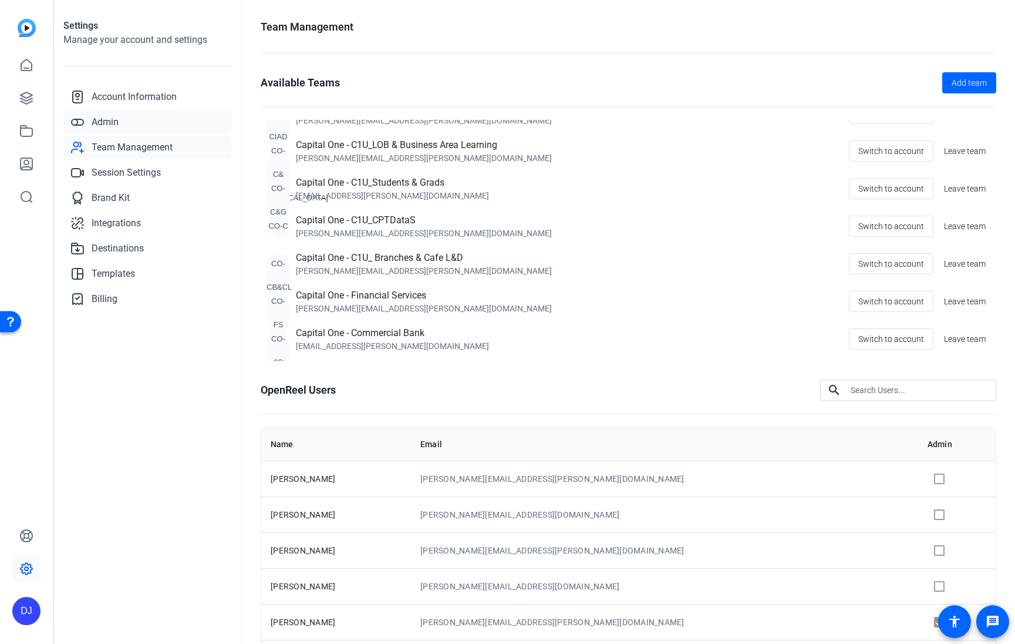
click at [95, 120] on span "Admin" at bounding box center [105, 122] width 27 height 14
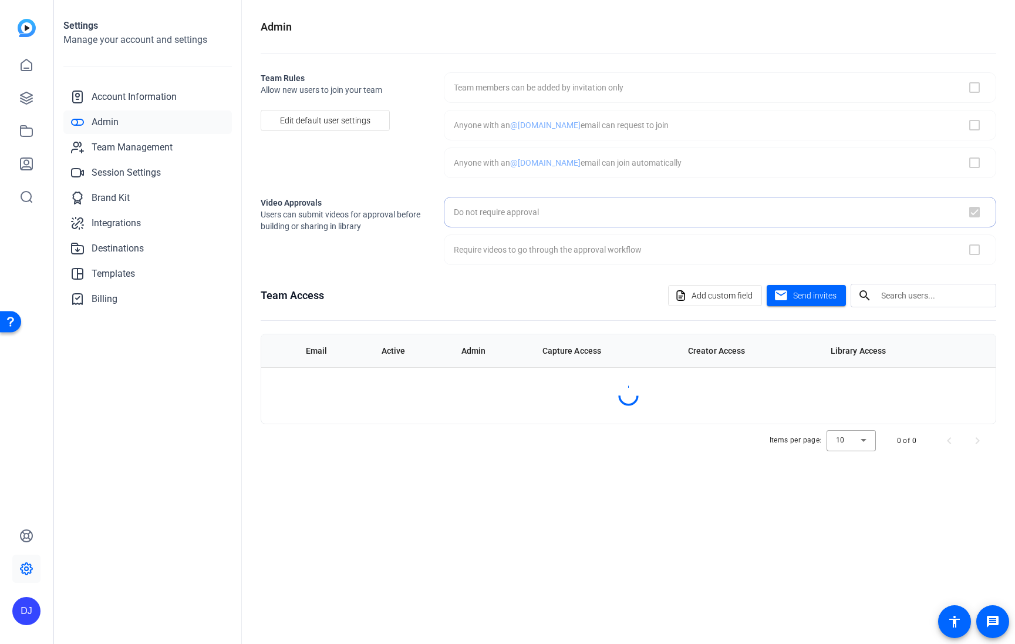
checkbox input "true"
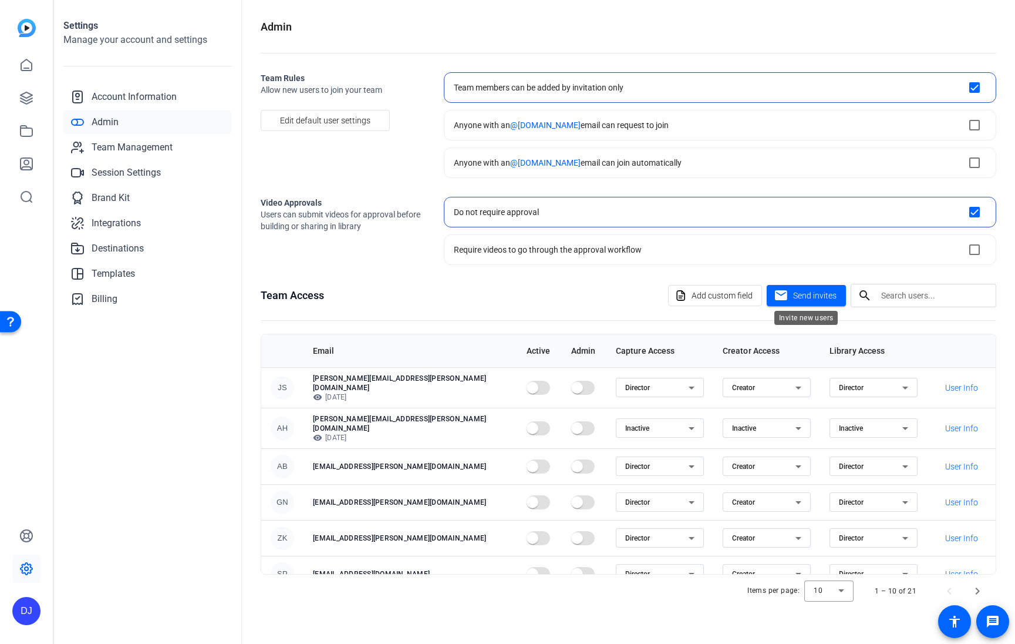
click at [792, 311] on div "Invite new users" at bounding box center [805, 318] width 63 height 14
click at [818, 305] on span at bounding box center [806, 295] width 79 height 28
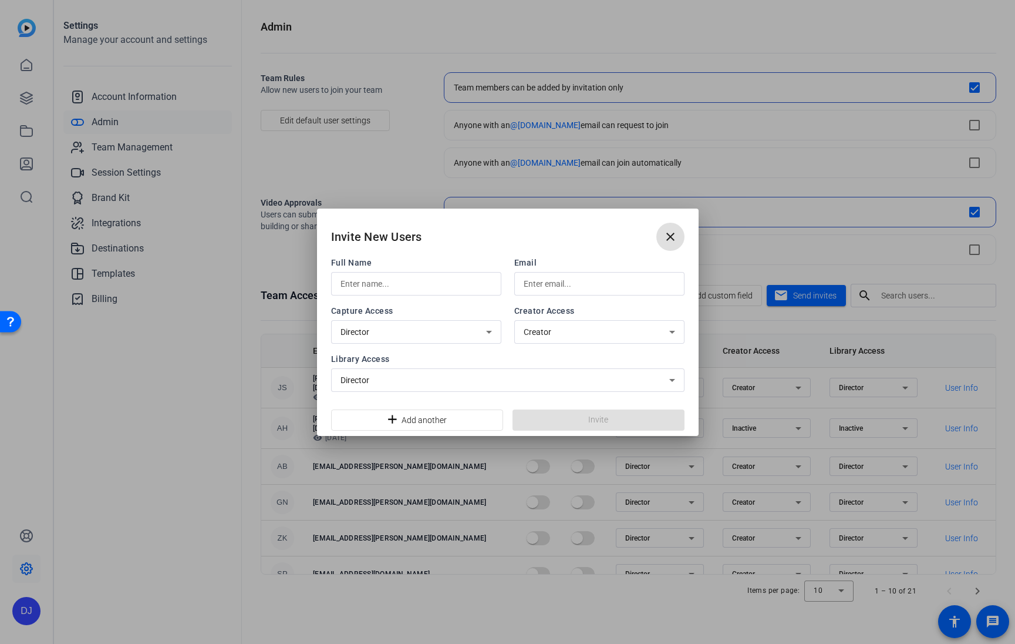
click at [563, 282] on input "text" at bounding box center [599, 284] width 151 height 14
paste input "[EMAIL_ADDRESS][DOMAIN_NAME]"
type input "[EMAIL_ADDRESS][DOMAIN_NAME]"
click at [474, 278] on input "text" at bounding box center [416, 284] width 151 height 14
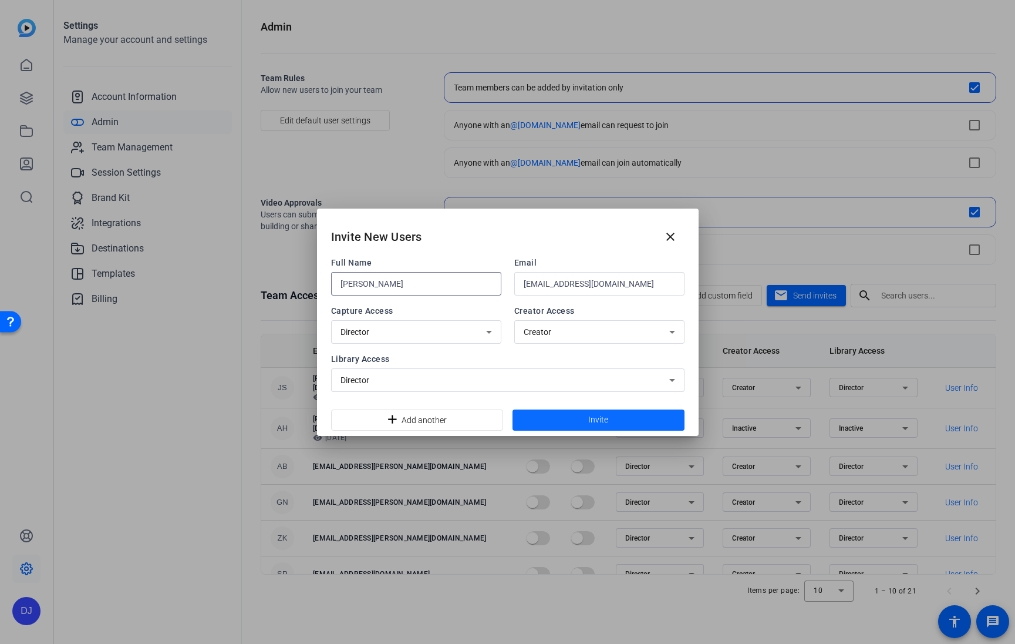
type input "[PERSON_NAME]"
click at [581, 423] on span at bounding box center [599, 420] width 172 height 28
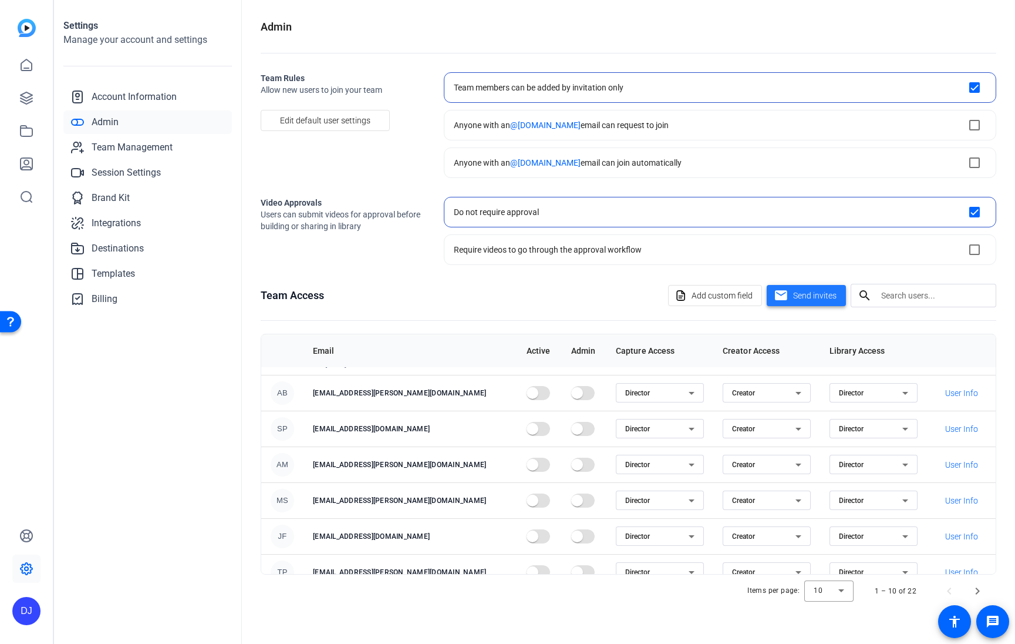
scroll to position [151, 0]
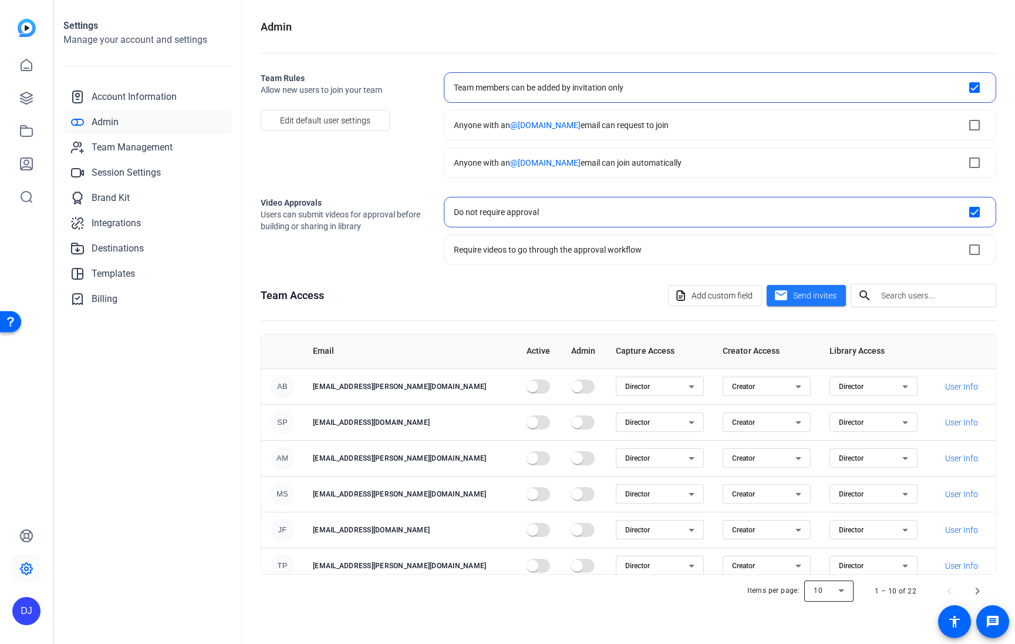
click at [843, 590] on div at bounding box center [828, 591] width 49 height 28
click at [830, 564] on mat-option "100" at bounding box center [830, 566] width 49 height 19
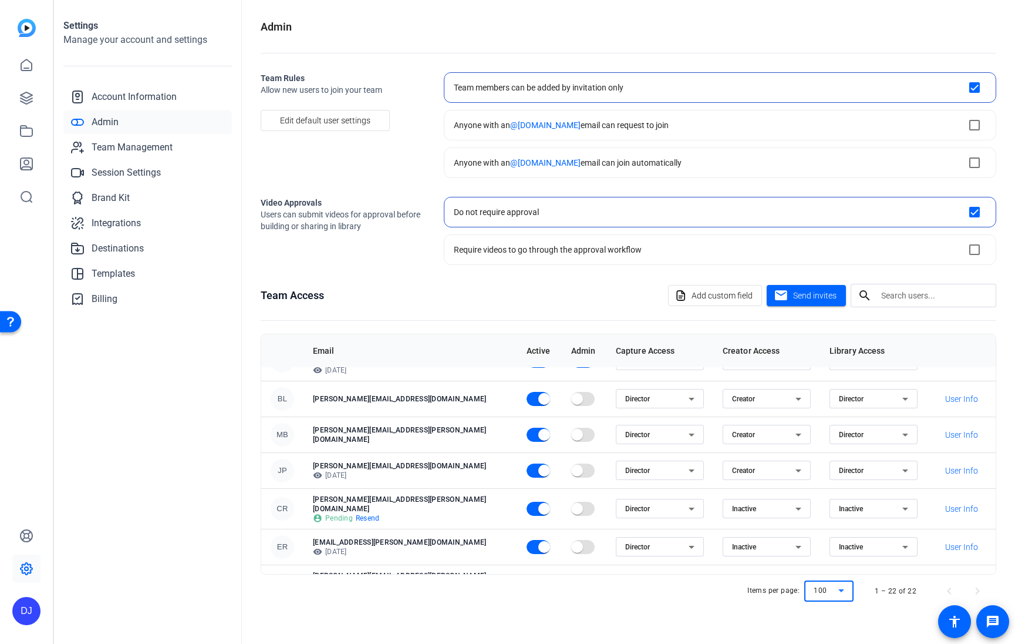
scroll to position [581, 0]
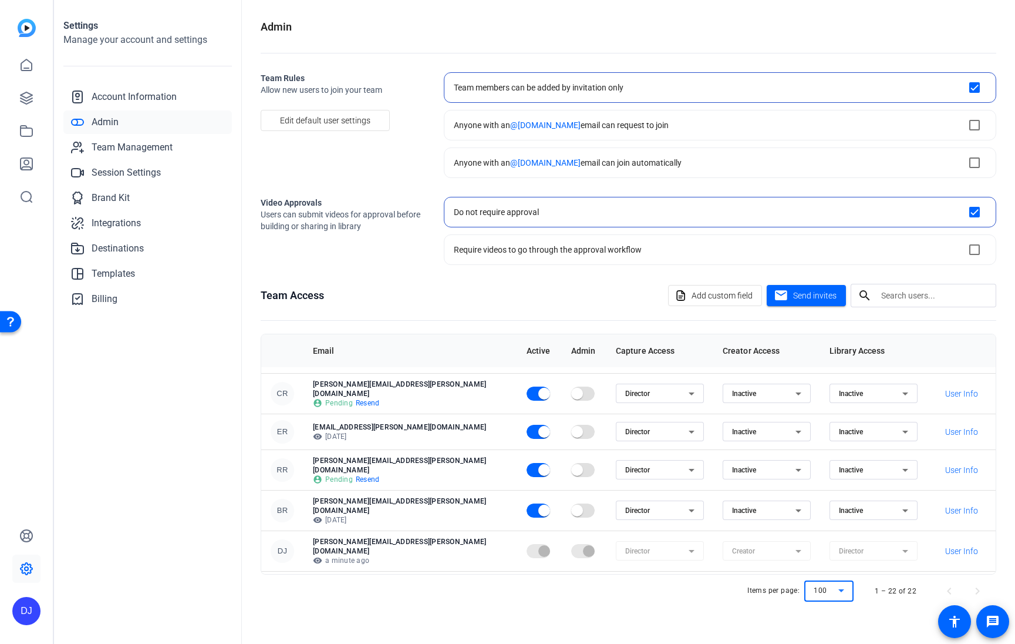
click at [571, 583] on span "button" at bounding box center [577, 589] width 12 height 12
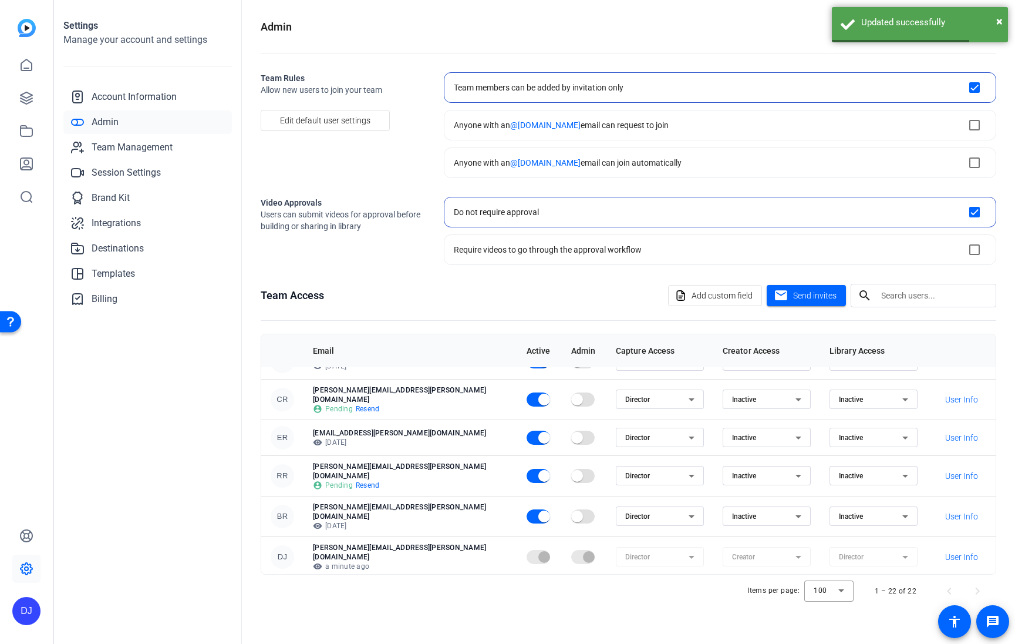
scroll to position [572, 0]
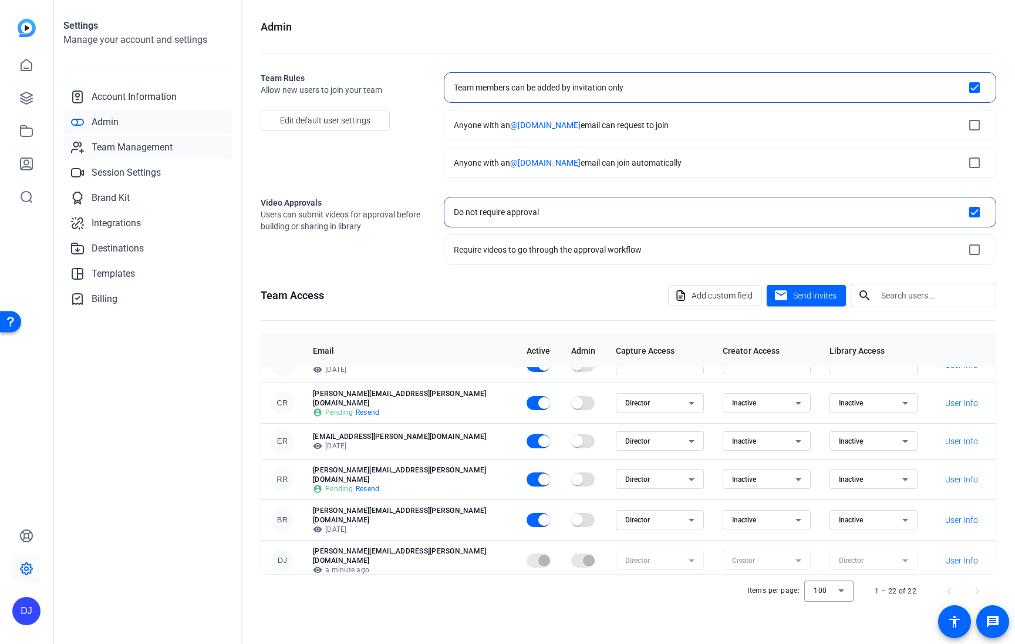
click at [107, 147] on span "Team Management" at bounding box center [132, 147] width 81 height 14
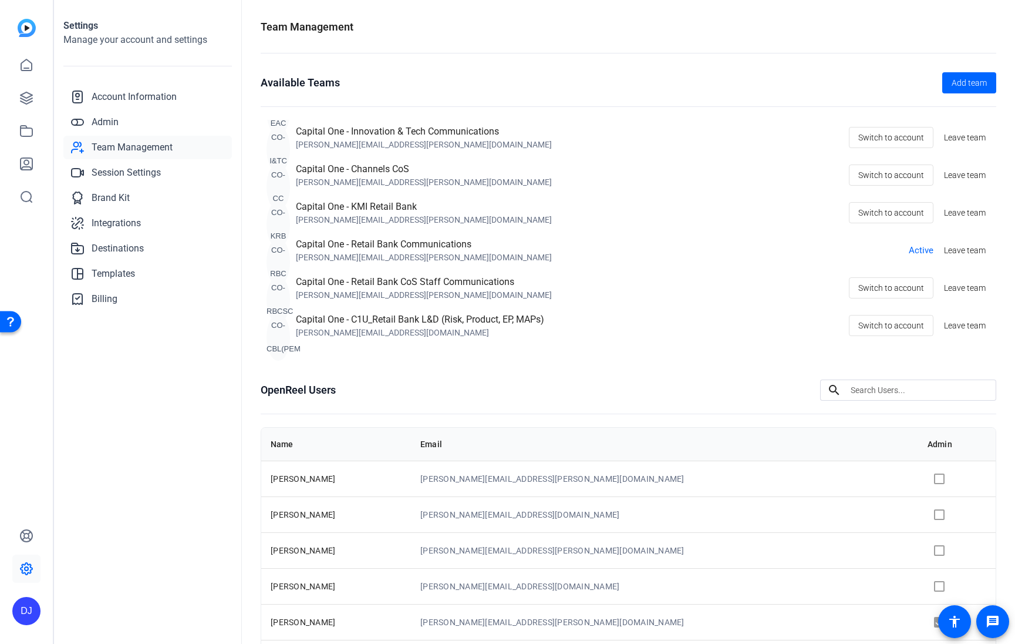
scroll to position [93, 0]
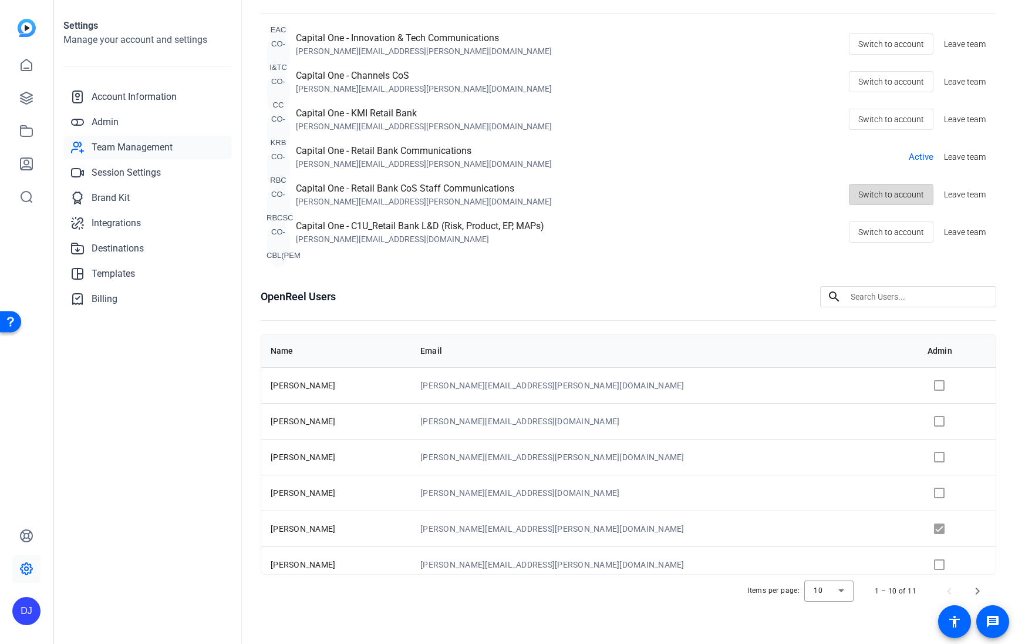
click at [876, 199] on span "Switch to account" at bounding box center [891, 194] width 66 height 22
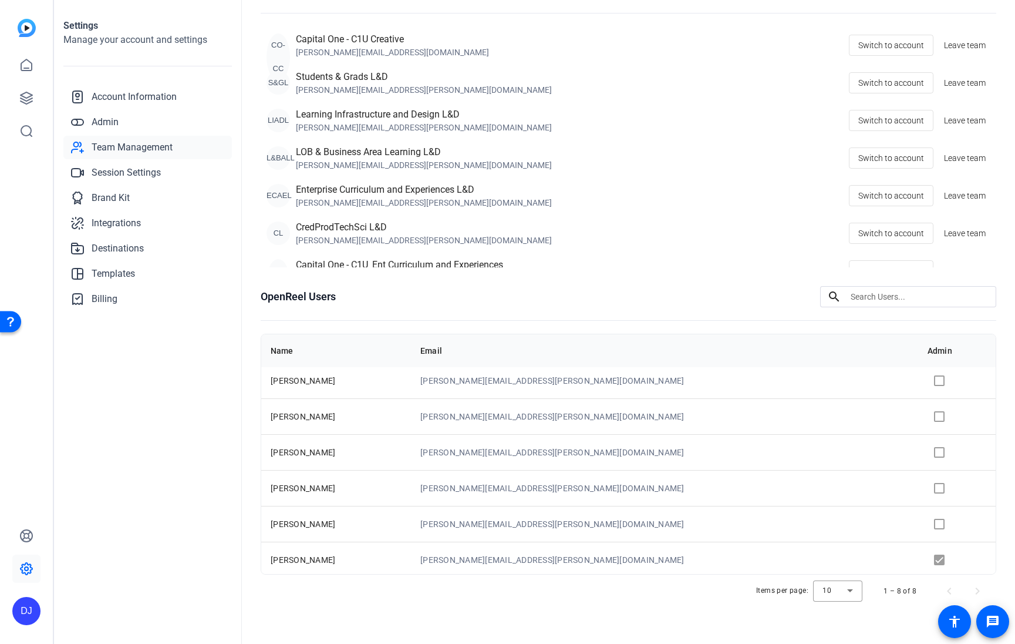
scroll to position [80, 0]
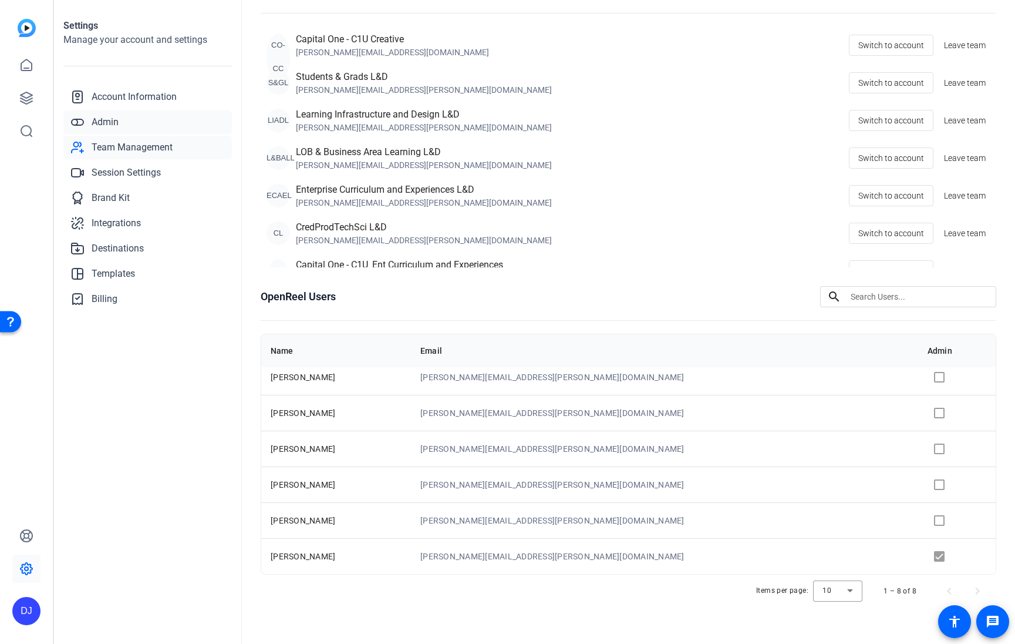
click at [100, 124] on span "Admin" at bounding box center [105, 122] width 27 height 14
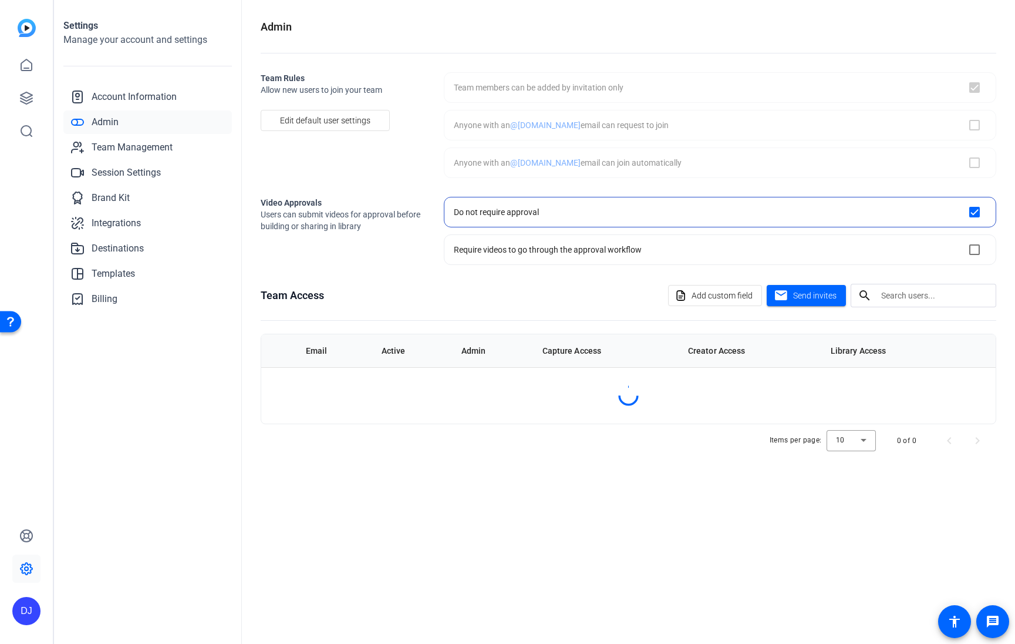
checkbox input "true"
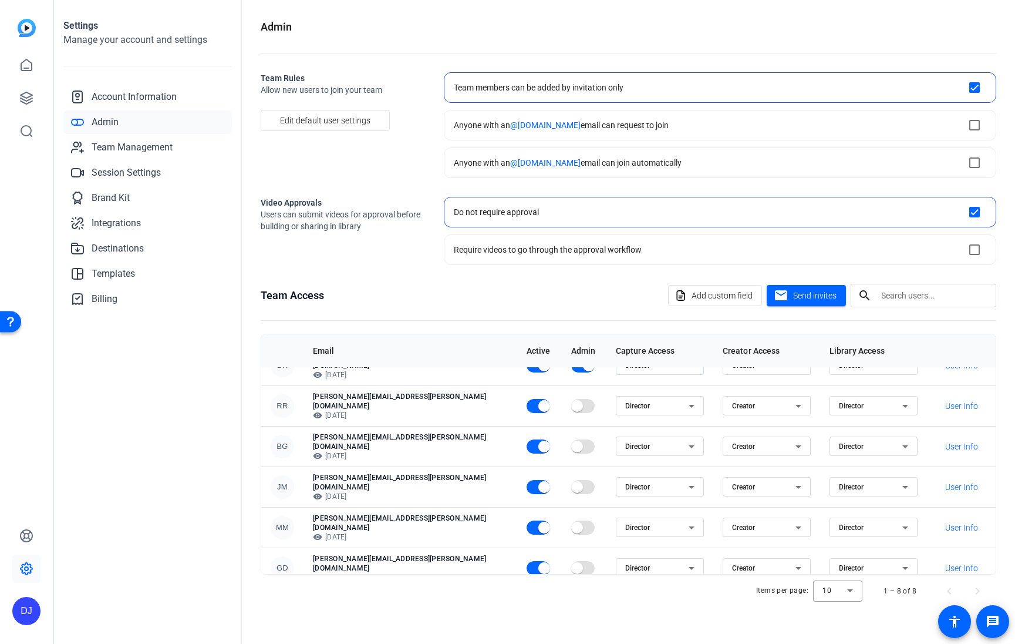
scroll to position [23, 0]
click at [813, 294] on span "Send invites" at bounding box center [814, 295] width 43 height 12
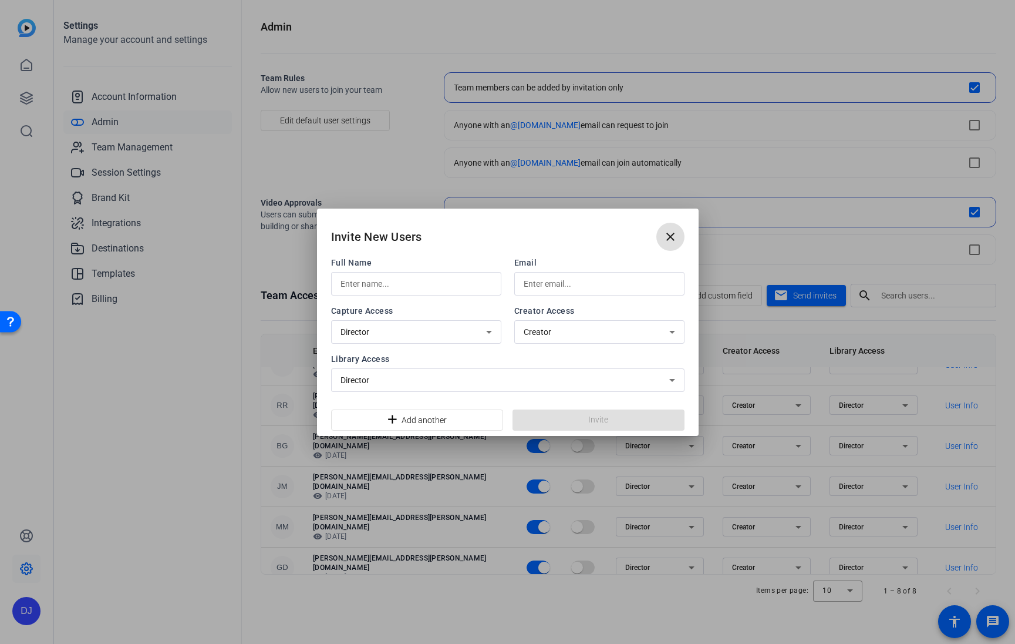
click at [568, 287] on input "text" at bounding box center [599, 284] width 151 height 14
paste input "[EMAIL_ADDRESS][DOMAIN_NAME]"
type input "[EMAIL_ADDRESS][DOMAIN_NAME]"
click at [391, 279] on input "text" at bounding box center [416, 284] width 151 height 14
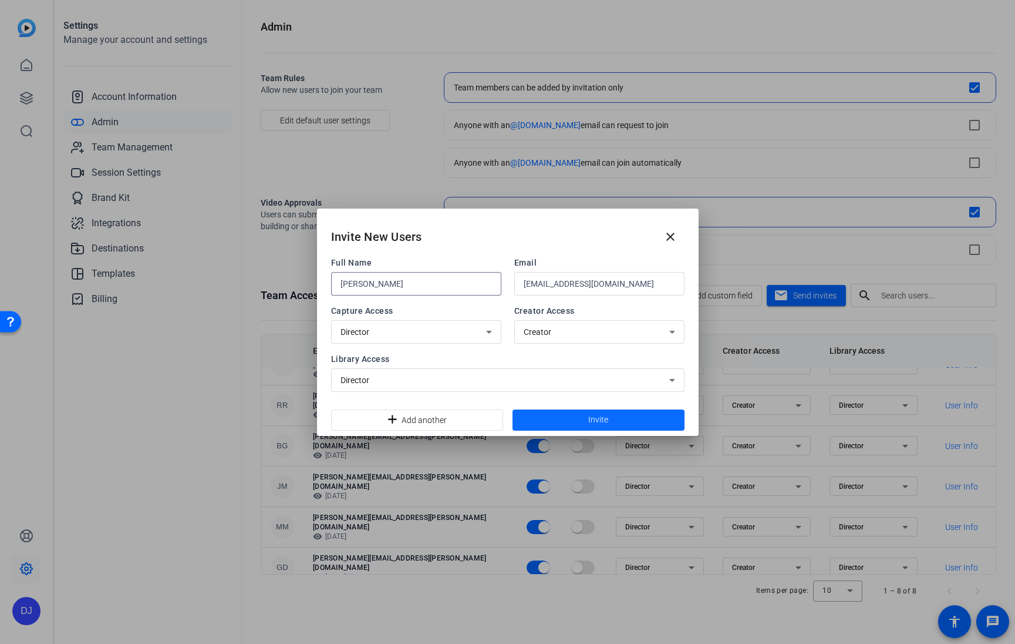
type input "[PERSON_NAME]"
click at [639, 415] on span at bounding box center [599, 420] width 172 height 28
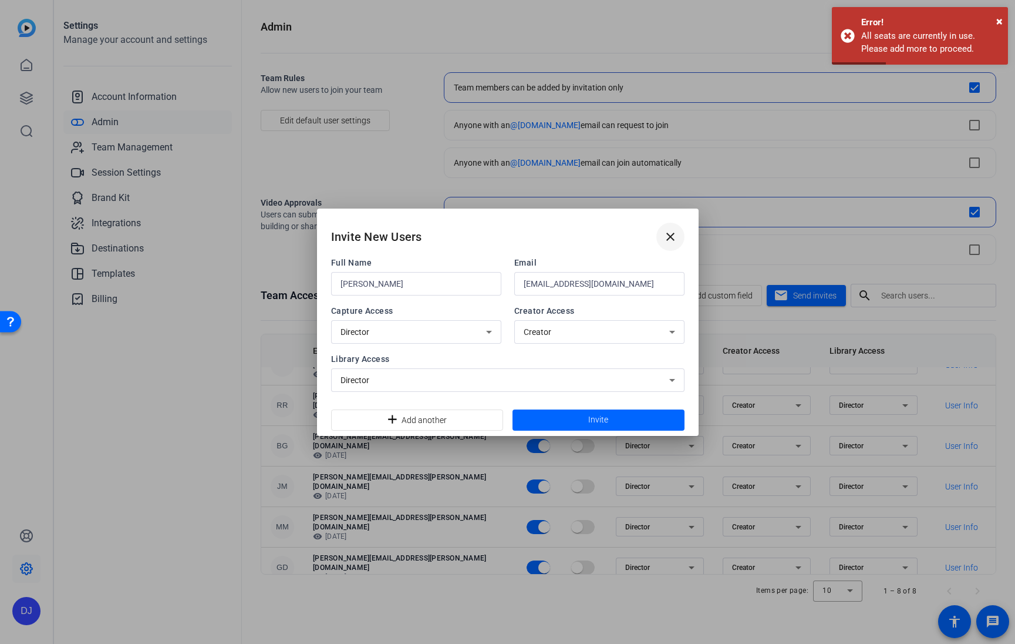
click at [672, 236] on mat-icon "close" at bounding box center [671, 237] width 14 height 14
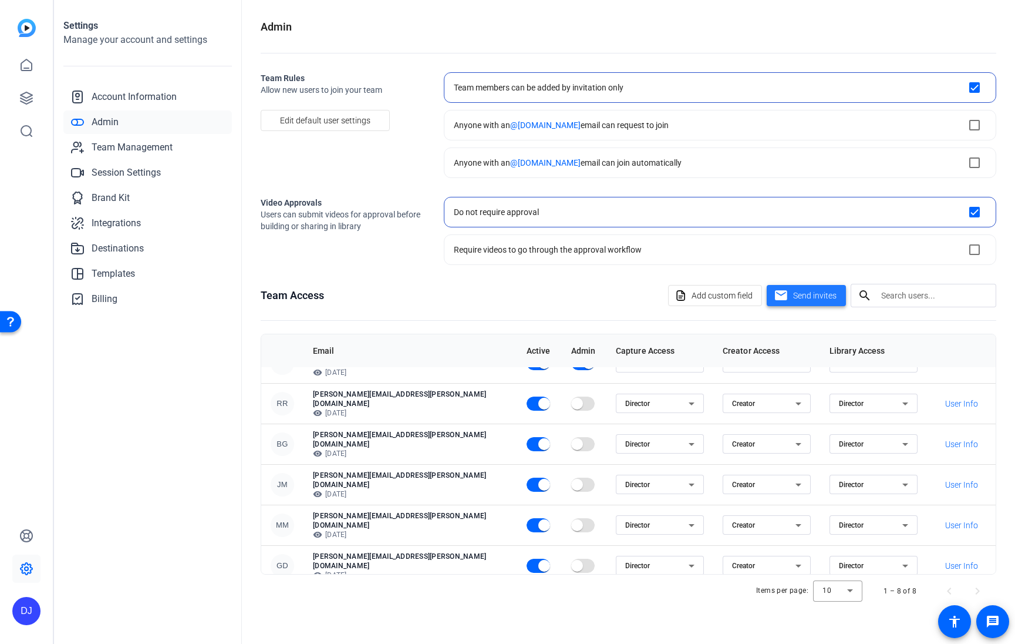
scroll to position [0, 0]
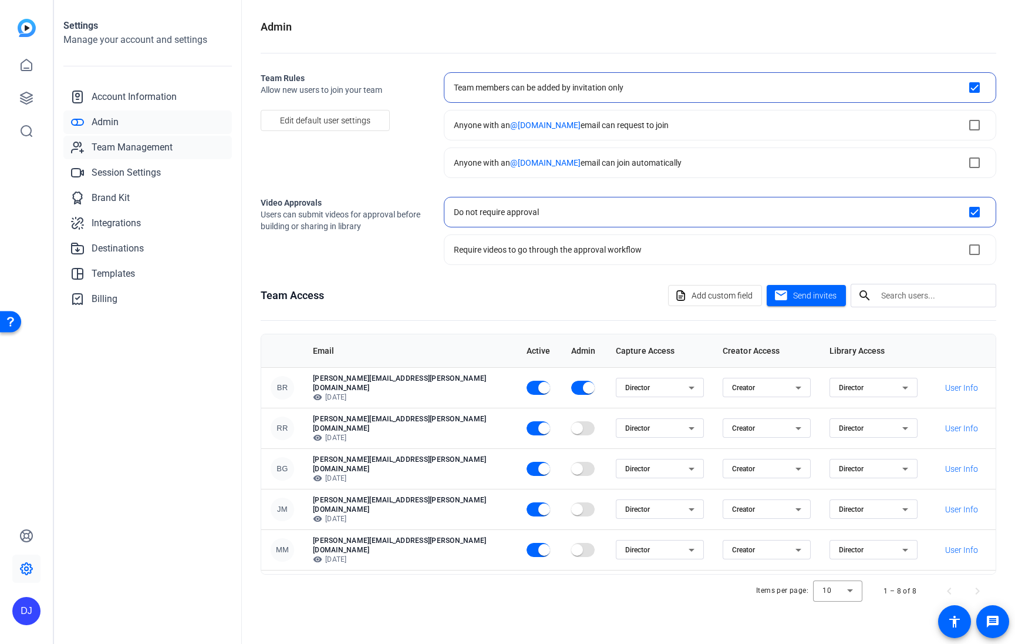
click at [133, 151] on span "Team Management" at bounding box center [132, 147] width 81 height 14
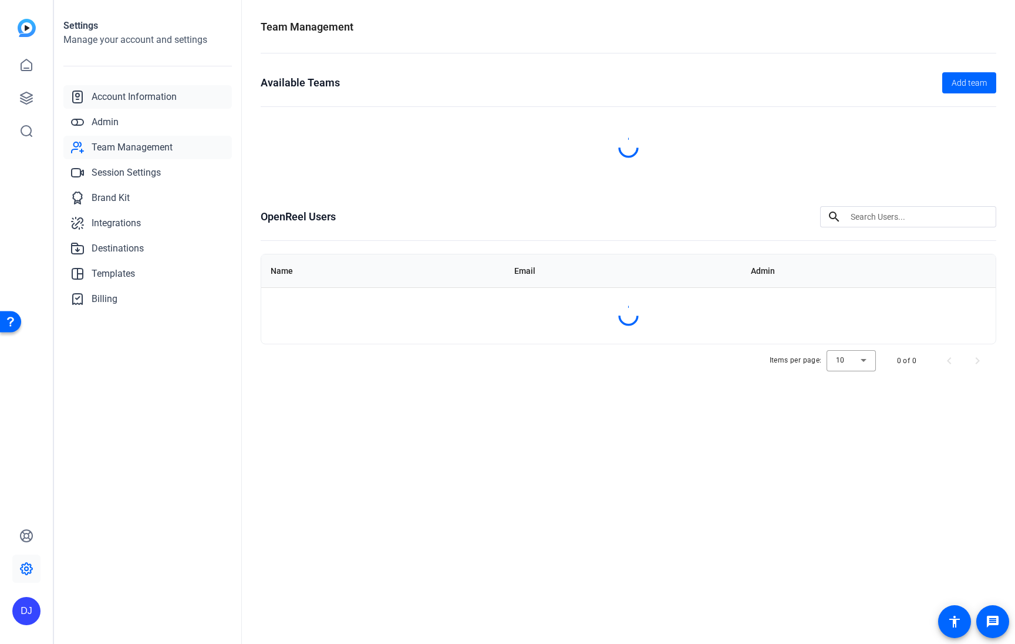
click at [139, 93] on span "Account Information" at bounding box center [134, 97] width 85 height 14
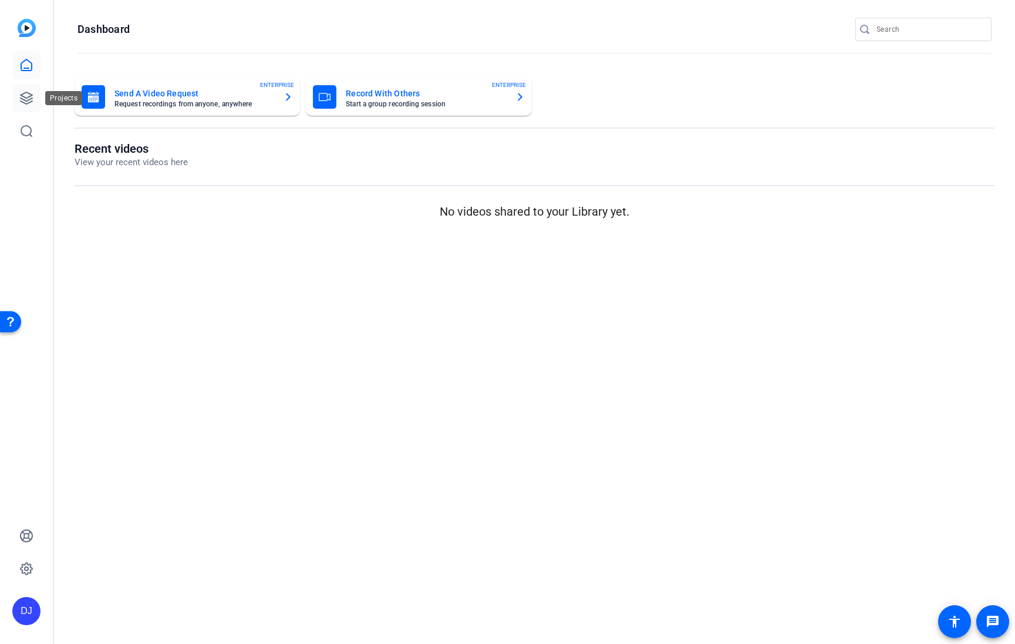
click at [25, 95] on icon at bounding box center [26, 98] width 14 height 14
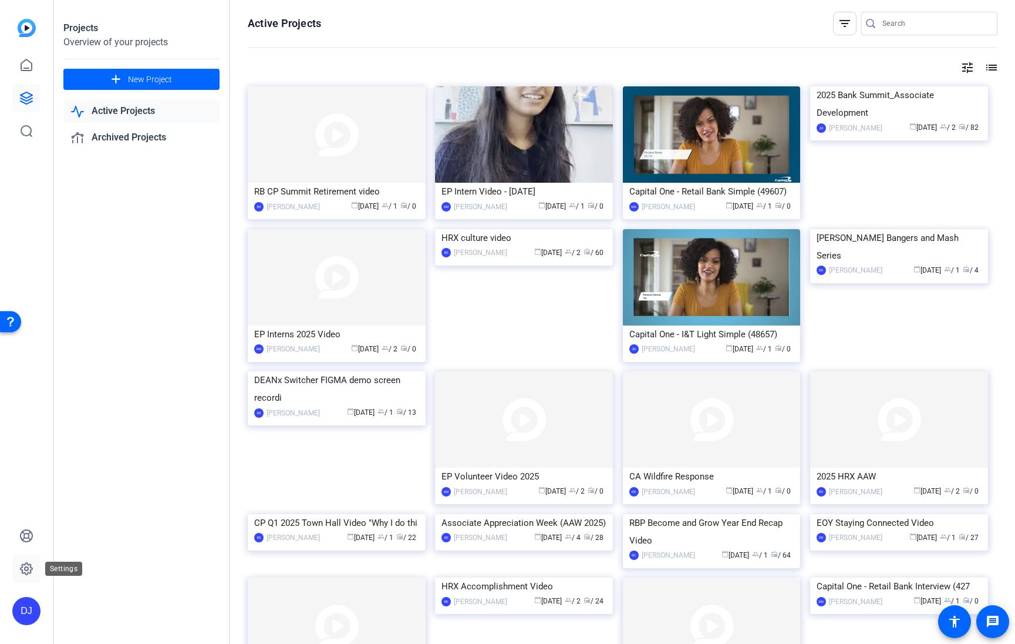
click at [23, 574] on icon at bounding box center [26, 568] width 14 height 14
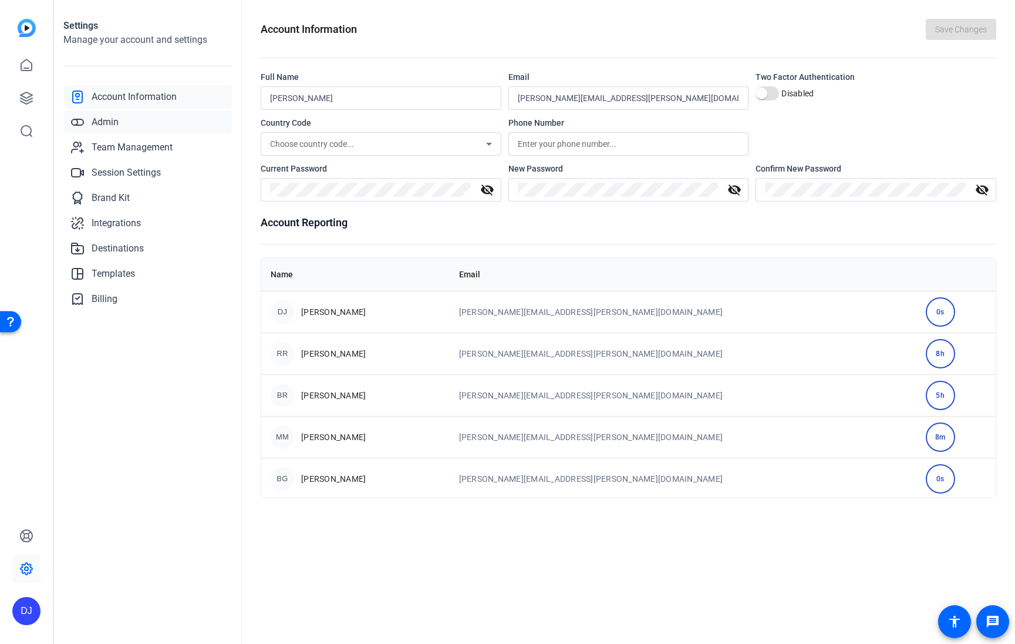
click at [105, 122] on span "Admin" at bounding box center [105, 122] width 27 height 14
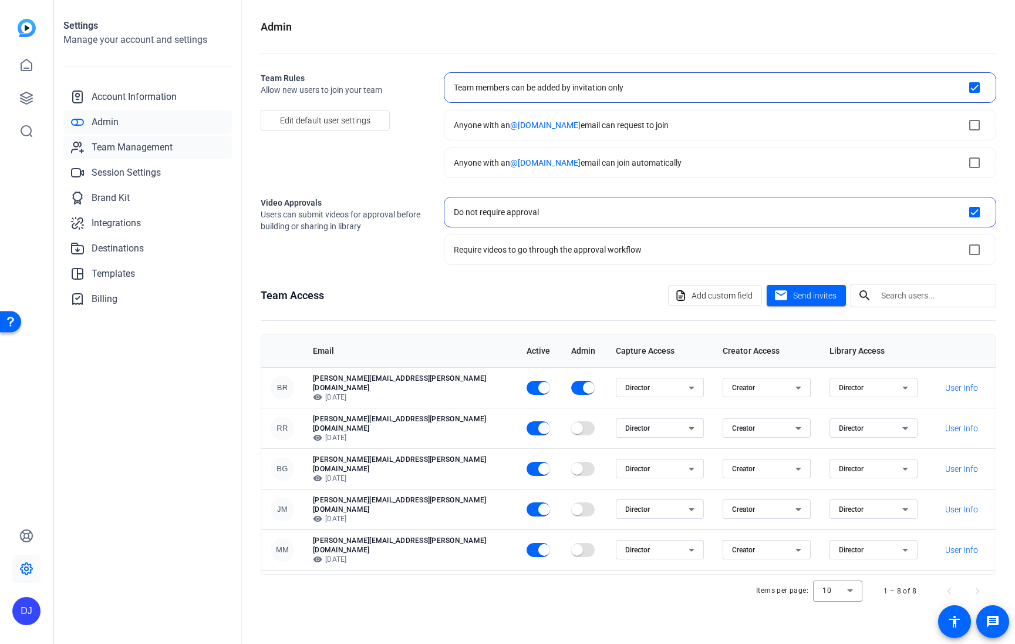
click at [127, 140] on span "Team Management" at bounding box center [132, 147] width 81 height 14
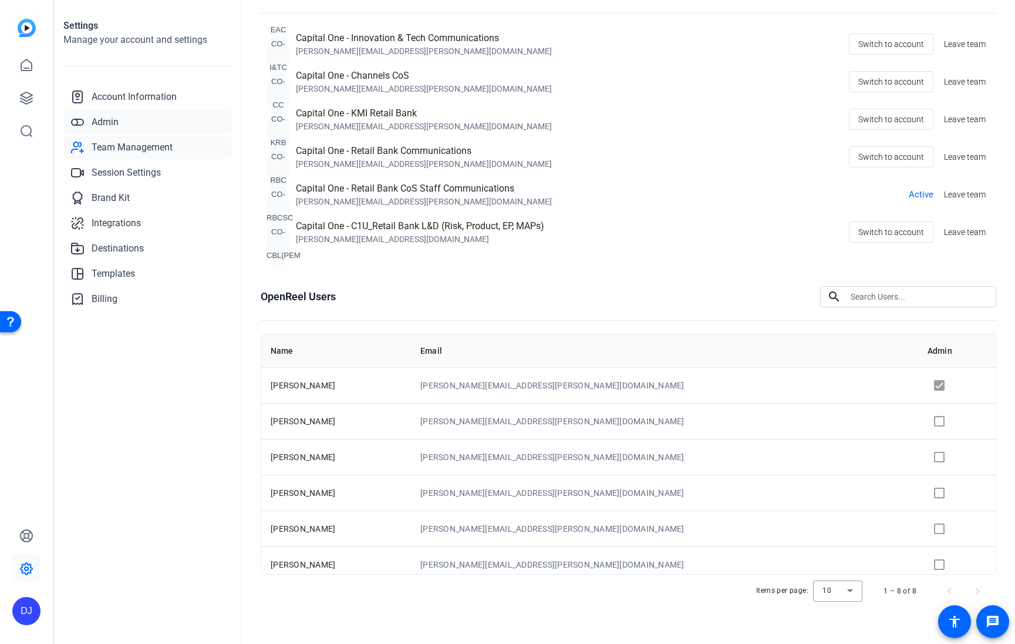
click at [99, 123] on span "Admin" at bounding box center [105, 122] width 27 height 14
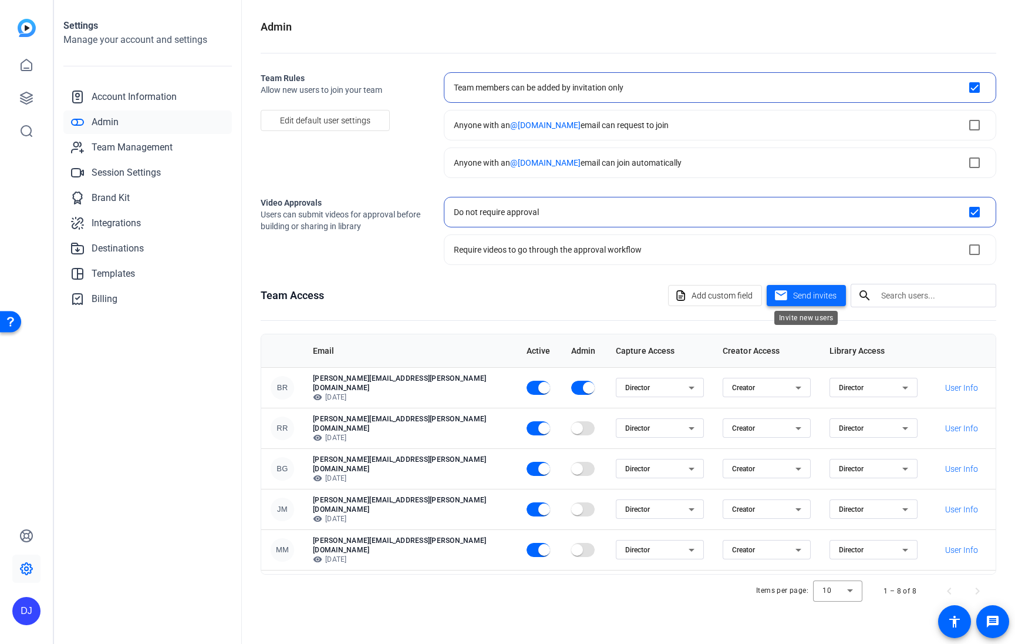
click at [828, 293] on span "Send invites" at bounding box center [814, 295] width 43 height 12
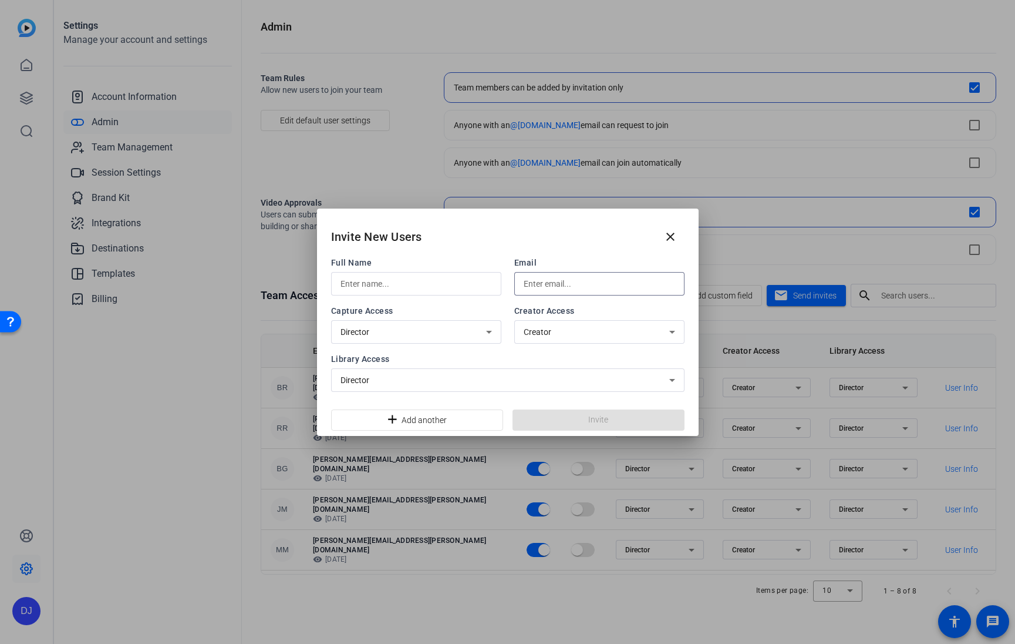
click at [600, 279] on input "text" at bounding box center [599, 284] width 151 height 14
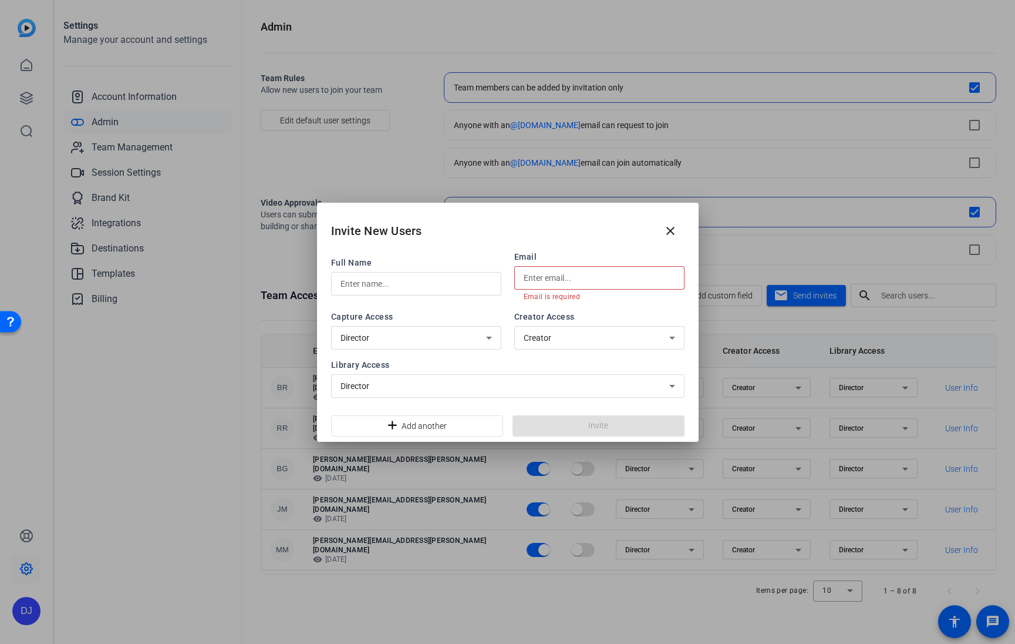
click at [564, 278] on input "text" at bounding box center [599, 278] width 151 height 14
paste input "[PERSON_NAME][EMAIL_ADDRESS][DOMAIN_NAME]"
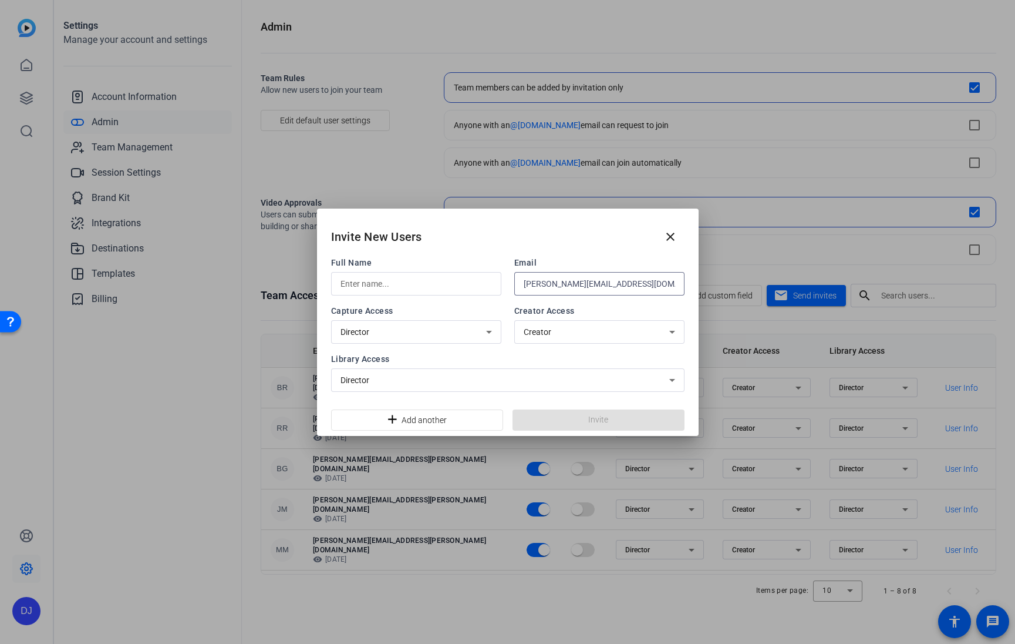
type input "[PERSON_NAME][EMAIL_ADDRESS][DOMAIN_NAME]"
click at [420, 287] on input "text" at bounding box center [416, 284] width 151 height 14
paste input "[PERSON_NAME][EMAIL_ADDRESS][DOMAIN_NAME]"
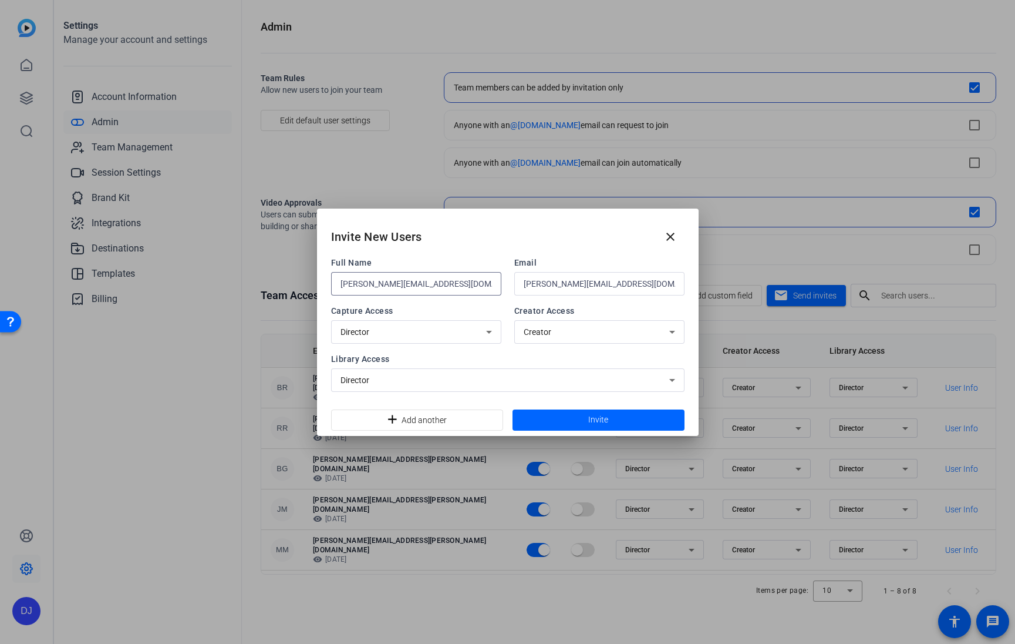
drag, startPoint x: 379, startPoint y: 282, endPoint x: 399, endPoint y: 327, distance: 48.9
click at [399, 327] on div "Full Name [PERSON_NAME][EMAIL_ADDRESS][DOMAIN_NAME] Email [EMAIL_ADDRESS][DOMAI…" at bounding box center [507, 324] width 353 height 135
click at [359, 279] on input "[PERSON_NAME].Pettin" at bounding box center [416, 284] width 151 height 14
type input "[PERSON_NAME]"
click at [609, 418] on span at bounding box center [599, 420] width 172 height 28
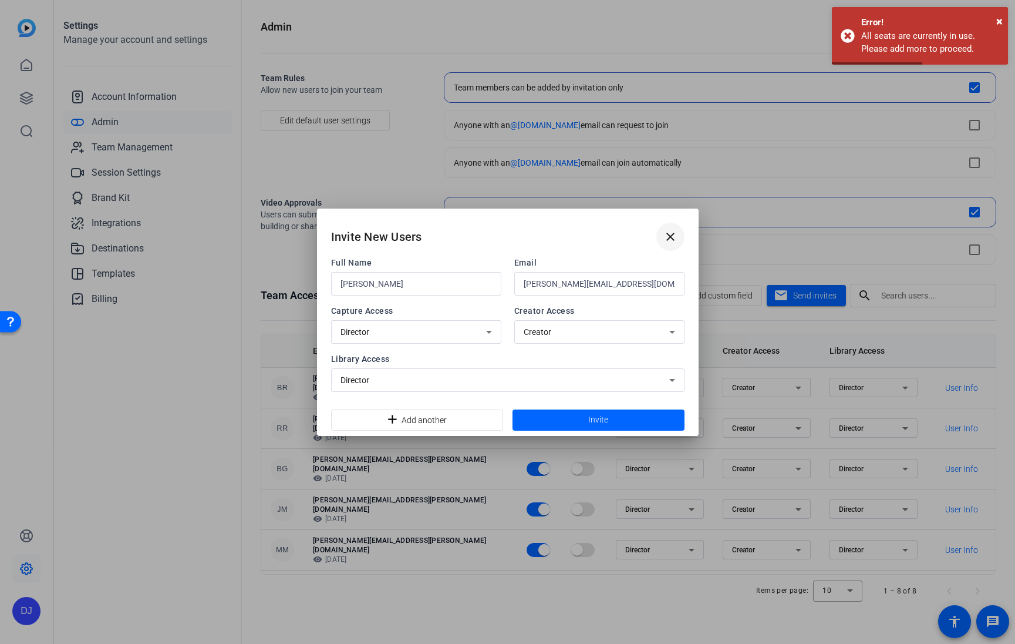
click at [678, 235] on span at bounding box center [670, 237] width 28 height 28
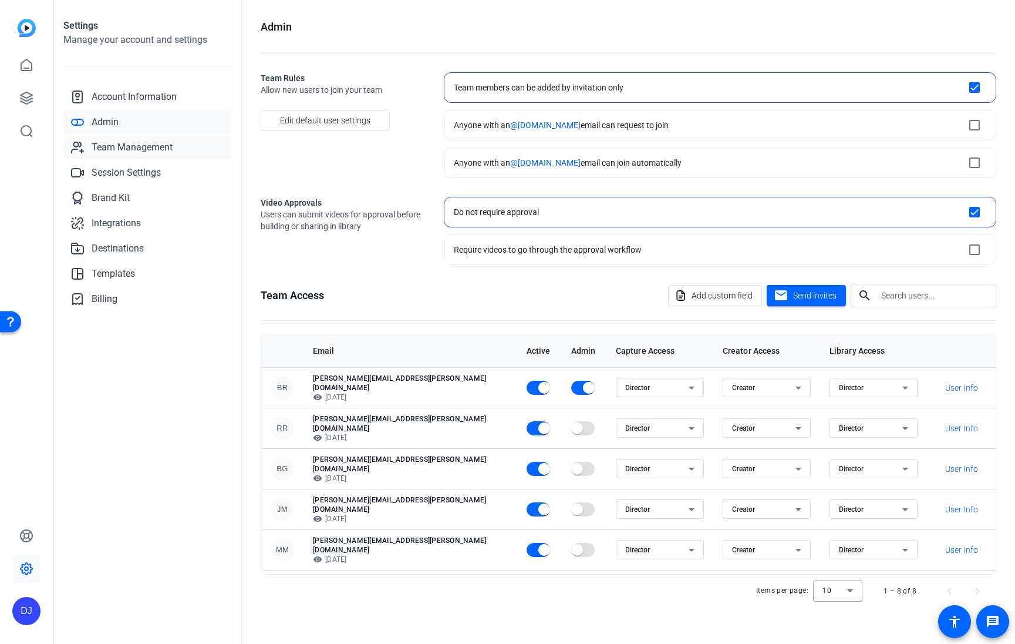
click at [128, 144] on span "Team Management" at bounding box center [132, 147] width 81 height 14
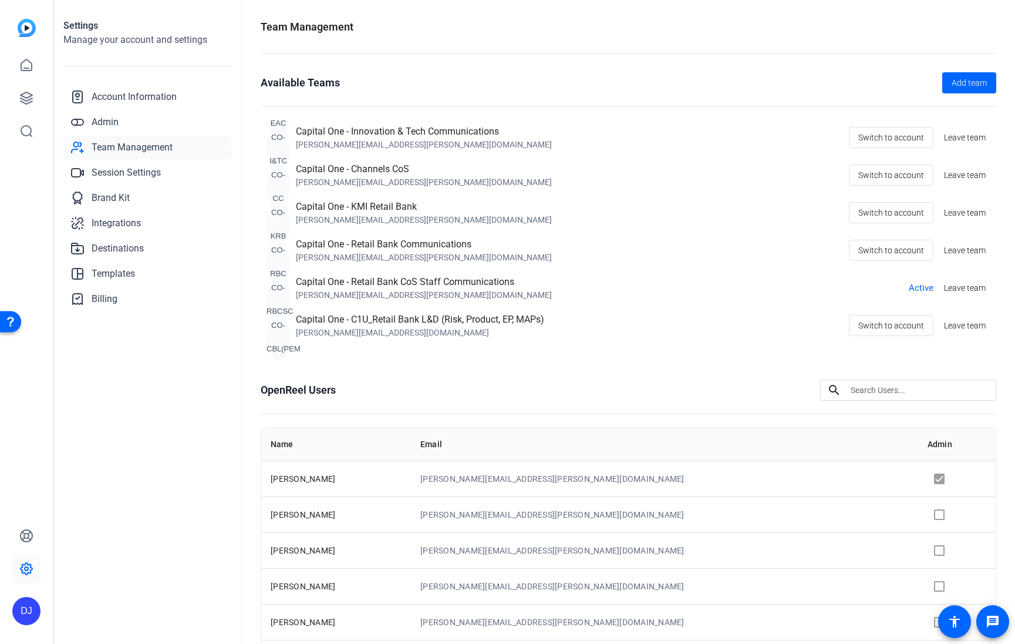
scroll to position [93, 0]
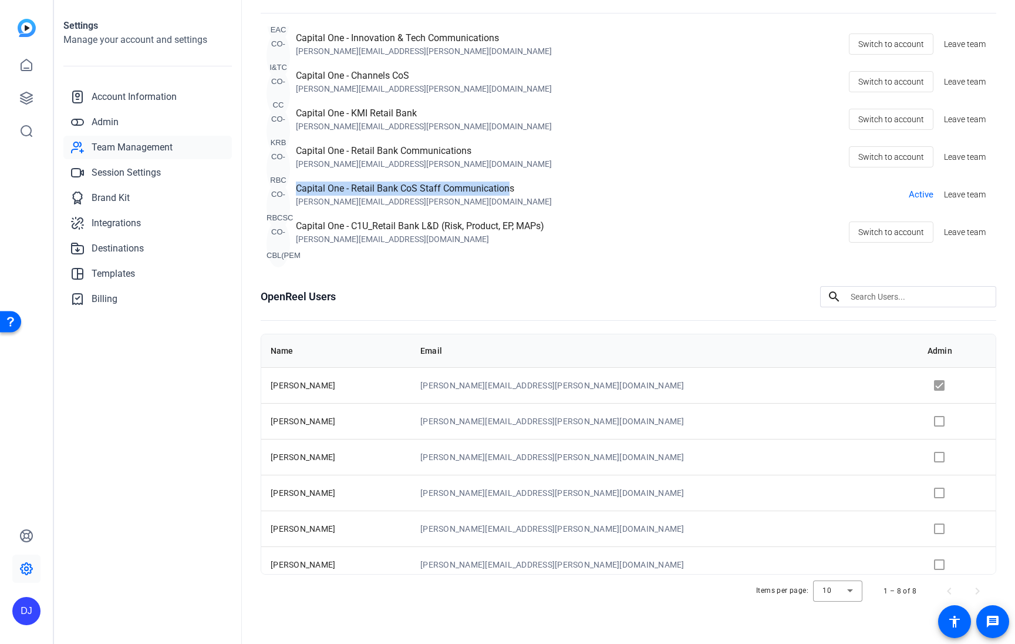
drag, startPoint x: 503, startPoint y: 187, endPoint x: 305, endPoint y: 188, distance: 197.3
click at [296, 188] on div "Capital One - Retail Bank CoS Staff Communications" at bounding box center [424, 188] width 256 height 14
copy div "Capital One - Retail Bank CoS Staff Communication"
click at [113, 124] on span "Admin" at bounding box center [105, 122] width 27 height 14
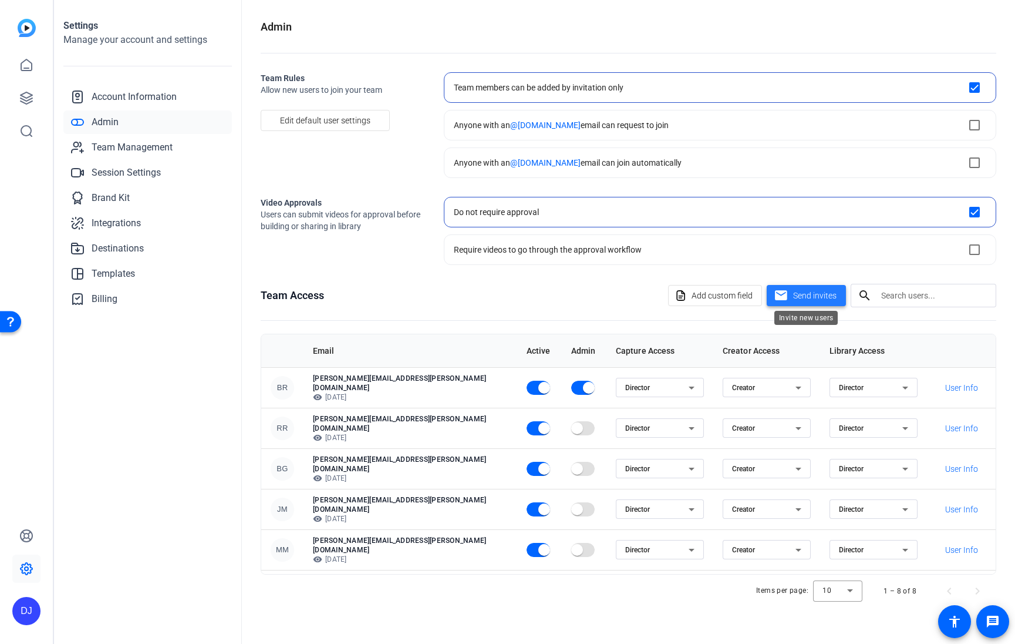
click at [794, 292] on span "Send invites" at bounding box center [814, 295] width 43 height 12
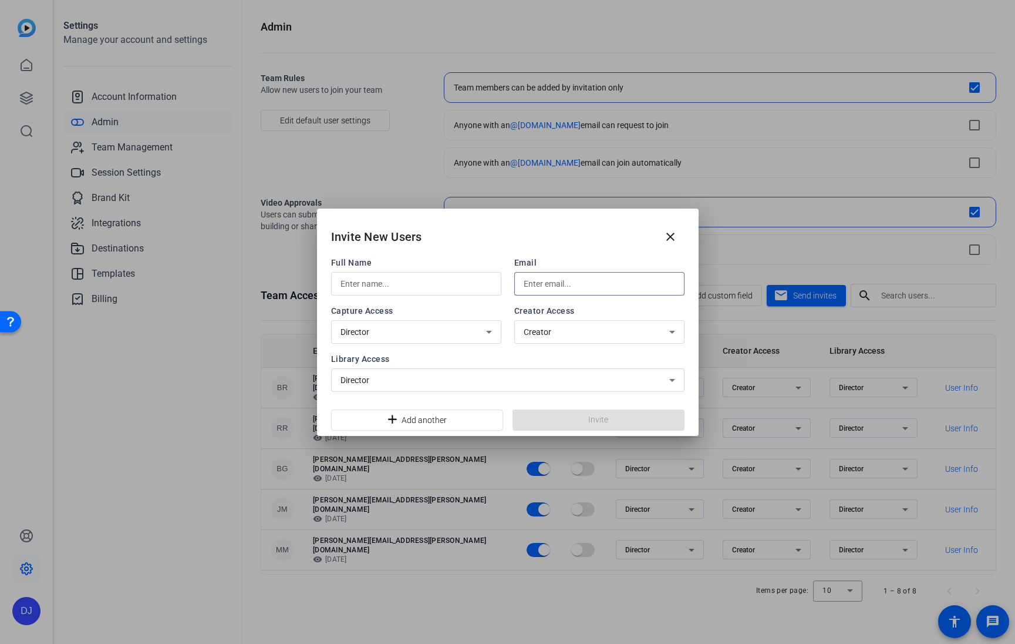
click at [591, 283] on input "text" at bounding box center [599, 284] width 151 height 14
paste input "Capital One - Retail Bank CoS Staff Communication"
type input "Capital One - Retail Bank CoS Staff Communication"
click at [570, 288] on input "Capital One - Retail Bank CoS Staff Communication" at bounding box center [599, 284] width 151 height 14
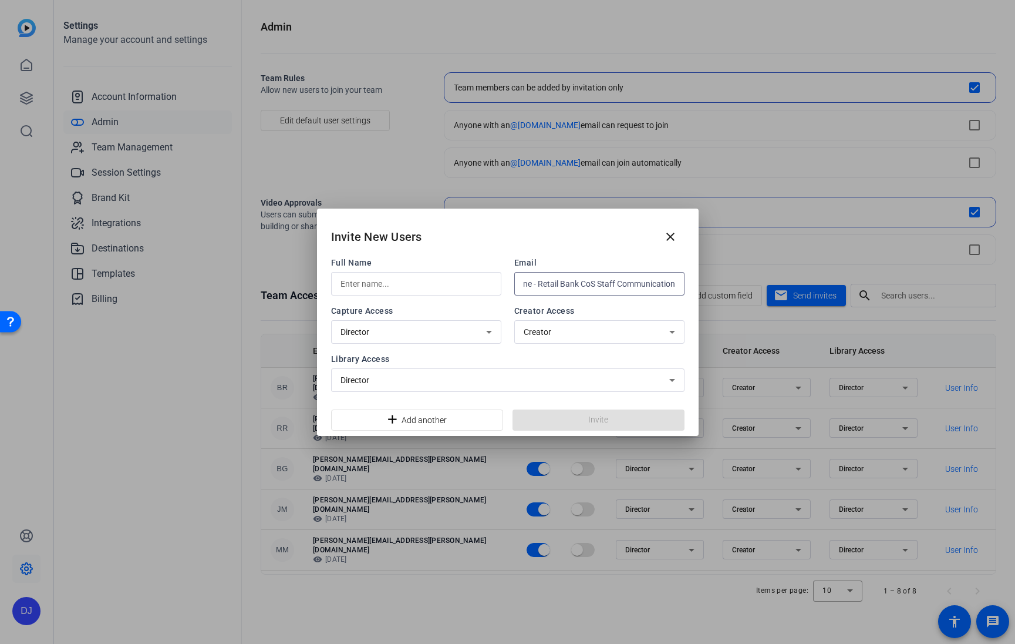
click at [570, 288] on input "Capital One - Retail Bank CoS Staff Communication" at bounding box center [599, 284] width 151 height 14
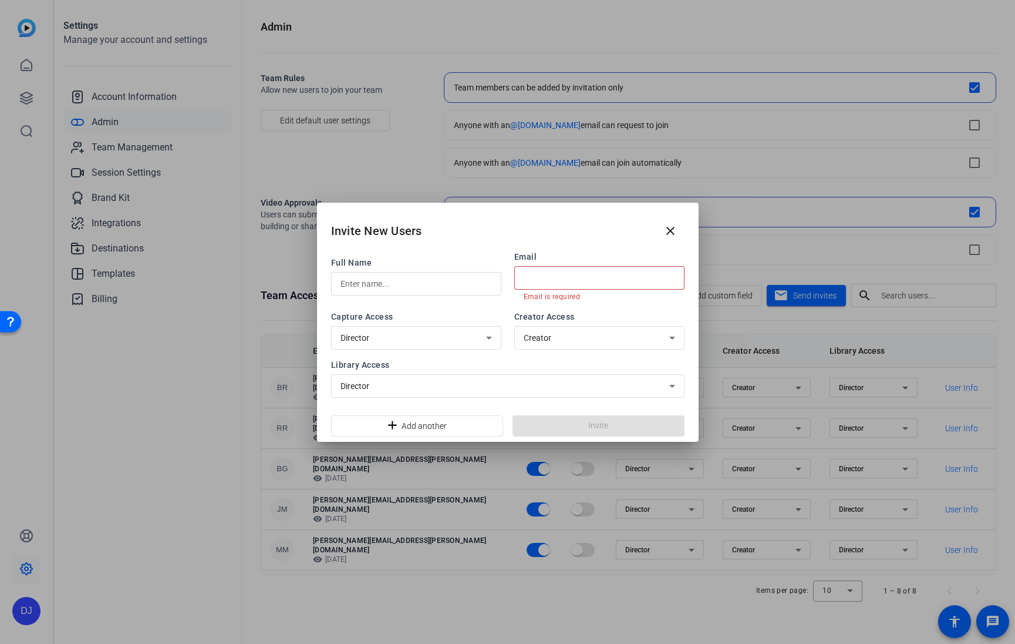
type input "b"
paste input "[PERSON_NAME][EMAIL_ADDRESS][DOMAIN_NAME]"
type input "[PERSON_NAME][EMAIL_ADDRESS][DOMAIN_NAME]"
click at [391, 277] on input "text" at bounding box center [416, 284] width 151 height 14
paste input "[PERSON_NAME][EMAIL_ADDRESS][DOMAIN_NAME]"
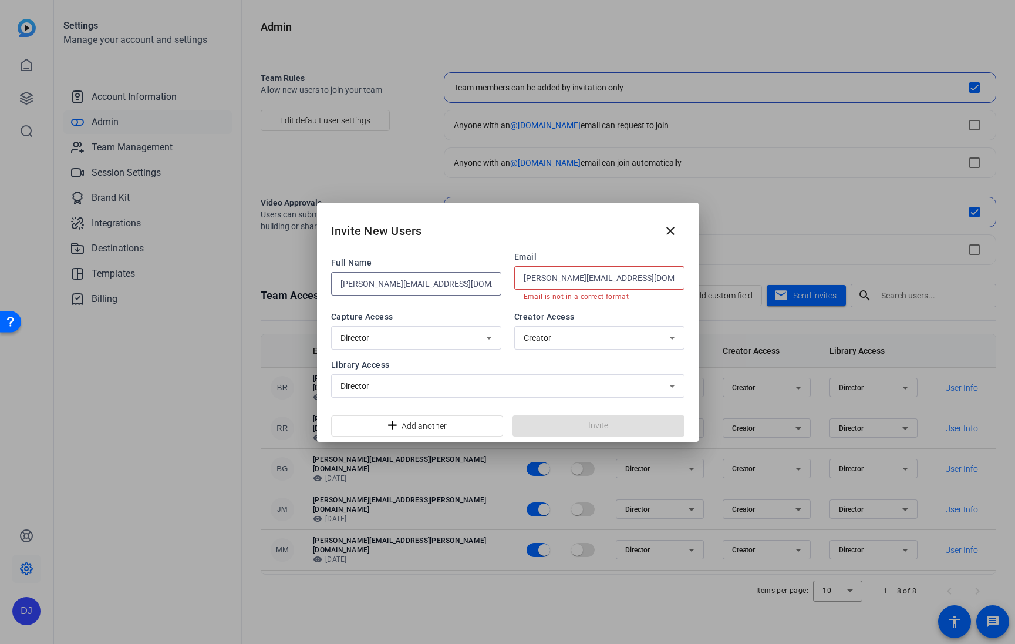
drag, startPoint x: 379, startPoint y: 285, endPoint x: 411, endPoint y: 310, distance: 41.0
click at [411, 310] on div "Full Name [PERSON_NAME][EMAIL_ADDRESS][DOMAIN_NAME] Email [EMAIL_ADDRESS][DOMAI…" at bounding box center [507, 324] width 353 height 147
click at [363, 280] on input "[PERSON_NAME].Pettin" at bounding box center [416, 284] width 151 height 14
click at [359, 283] on input "[PERSON_NAME].Pettin" at bounding box center [416, 284] width 151 height 14
type input "[PERSON_NAME]"
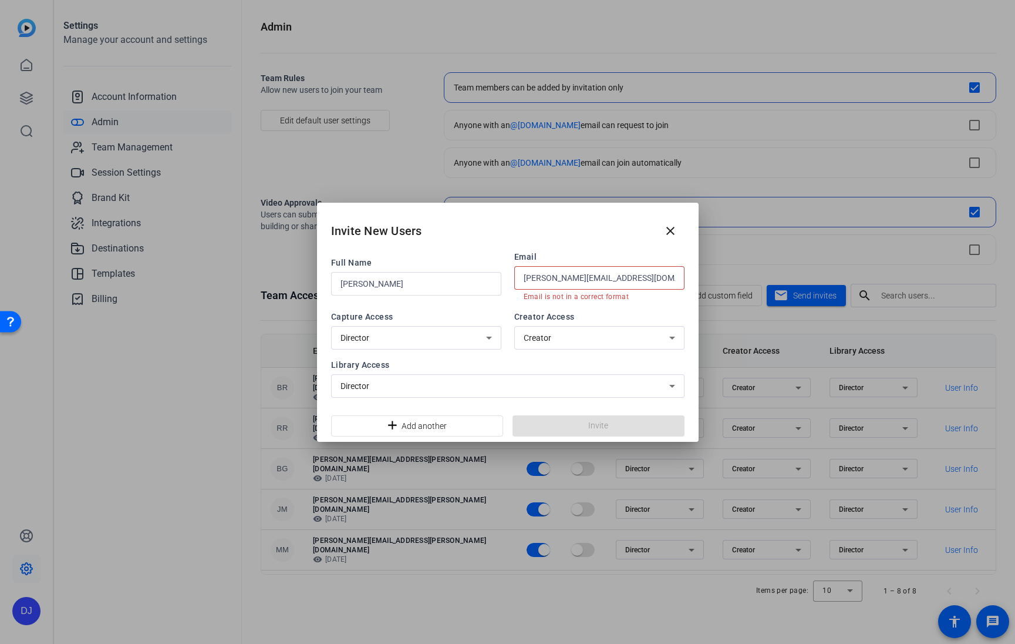
drag, startPoint x: 607, startPoint y: 278, endPoint x: 615, endPoint y: 279, distance: 7.7
click at [607, 278] on input "[PERSON_NAME][EMAIL_ADDRESS][DOMAIN_NAME]" at bounding box center [599, 278] width 151 height 14
click at [644, 280] on input "[PERSON_NAME][EMAIL_ADDRESS][DOMAIN_NAME]" at bounding box center [599, 278] width 151 height 14
click at [658, 279] on input "[PERSON_NAME][EMAIL_ADDRESS][DOMAIN_NAME]" at bounding box center [599, 278] width 151 height 14
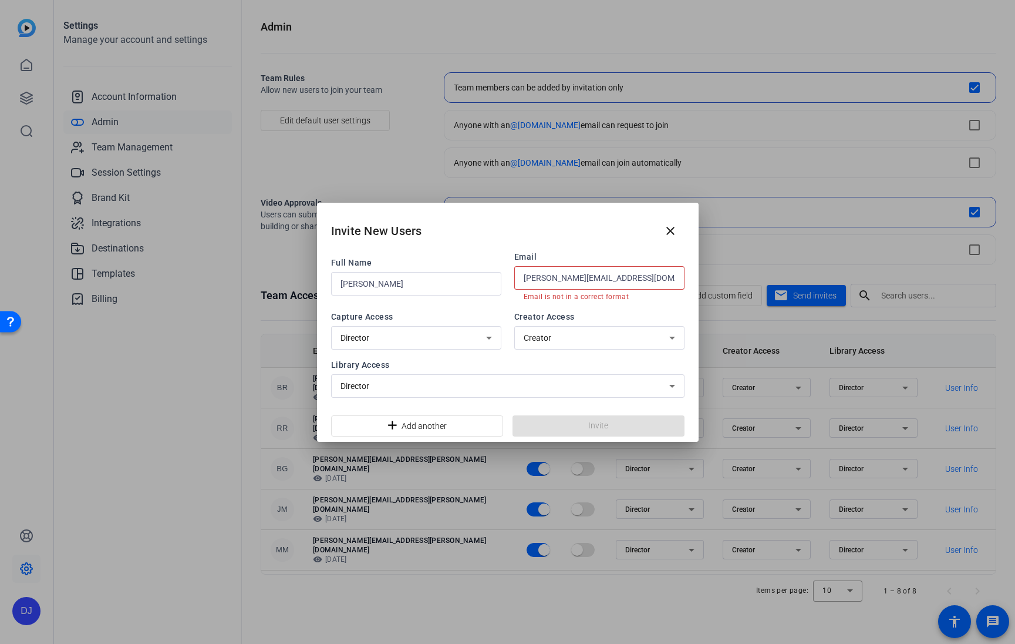
click at [526, 279] on input "[PERSON_NAME][EMAIL_ADDRESS][DOMAIN_NAME]" at bounding box center [599, 278] width 151 height 14
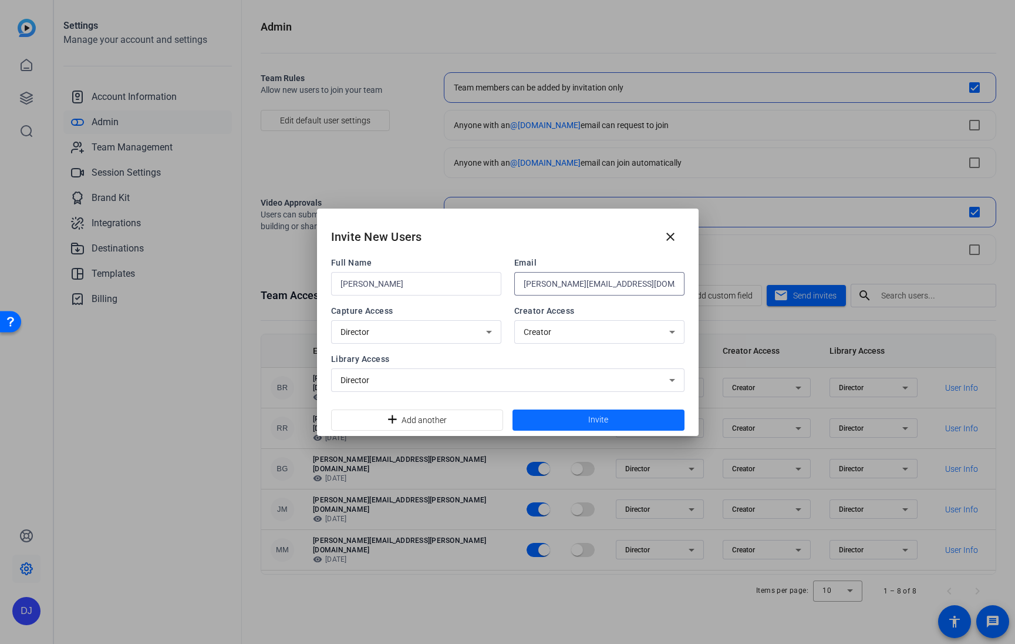
type input "[PERSON_NAME][EMAIL_ADDRESS][DOMAIN_NAME]"
click at [613, 419] on span at bounding box center [599, 420] width 172 height 28
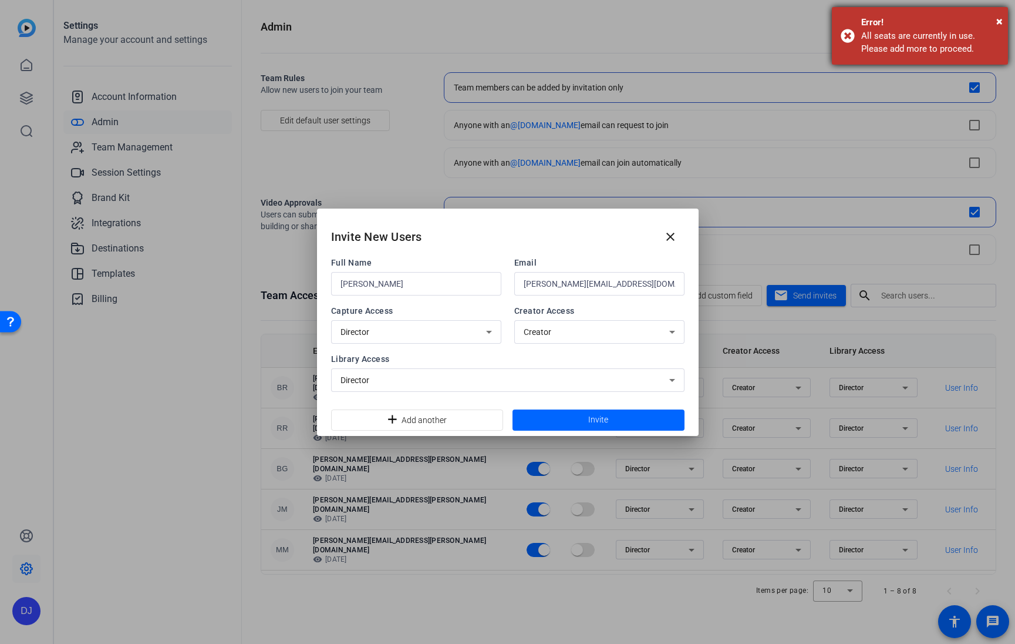
drag, startPoint x: 861, startPoint y: 17, endPoint x: 981, endPoint y: 47, distance: 122.9
click at [981, 47] on div "× Error! All seats are currently in use. Please add more to proceed." at bounding box center [920, 36] width 176 height 58
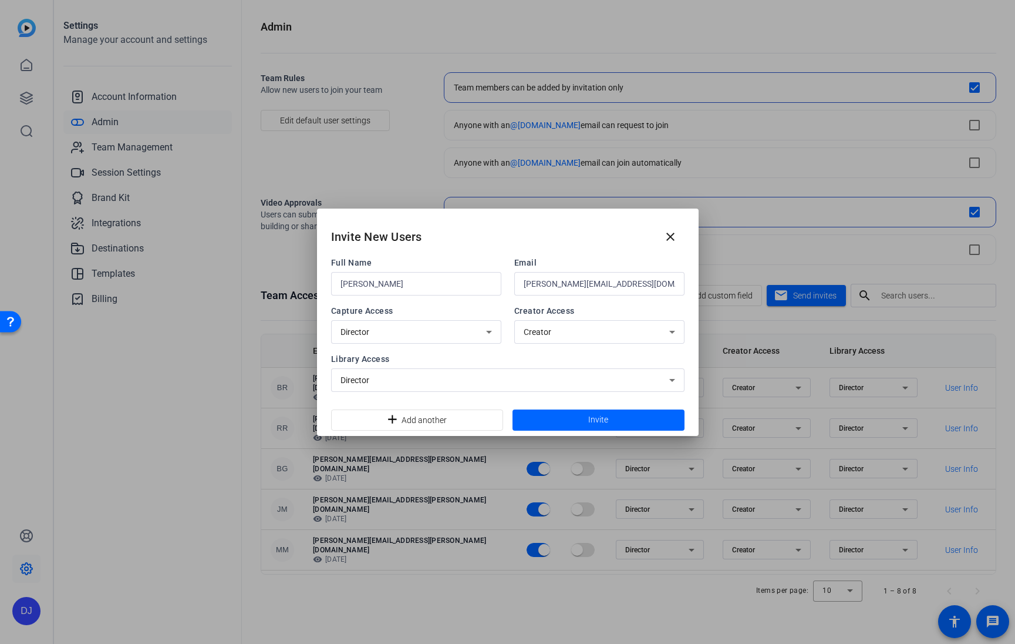
copy div "Error! All seats are currently in use. Please add more to proceed."
click at [640, 420] on span at bounding box center [599, 420] width 172 height 28
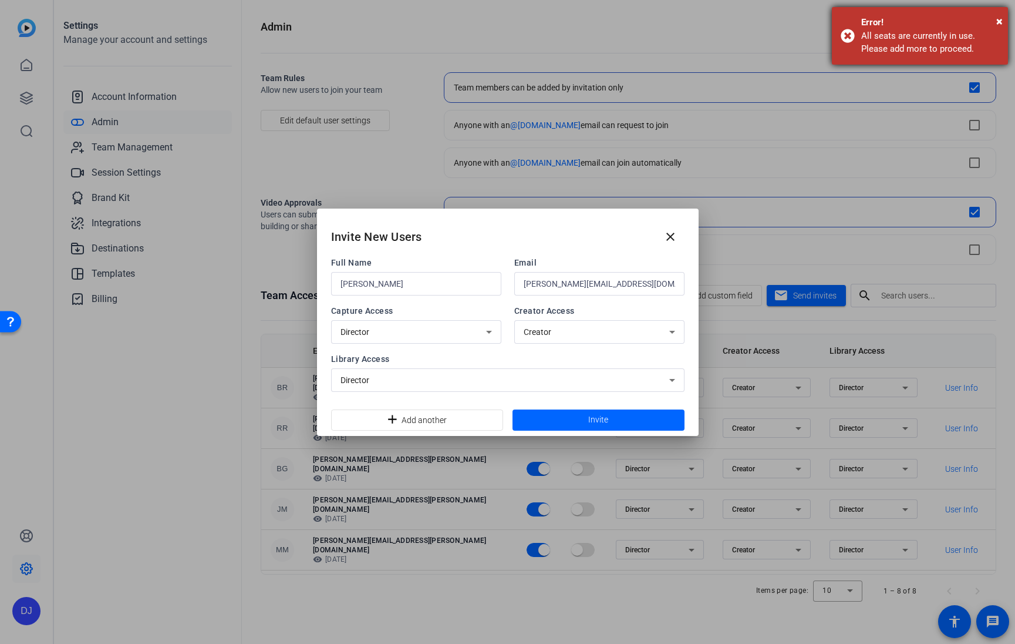
drag, startPoint x: 863, startPoint y: 20, endPoint x: 972, endPoint y: 44, distance: 111.3
click at [976, 45] on div "× Error! All seats are currently in use. Please add more to proceed." at bounding box center [920, 36] width 176 height 58
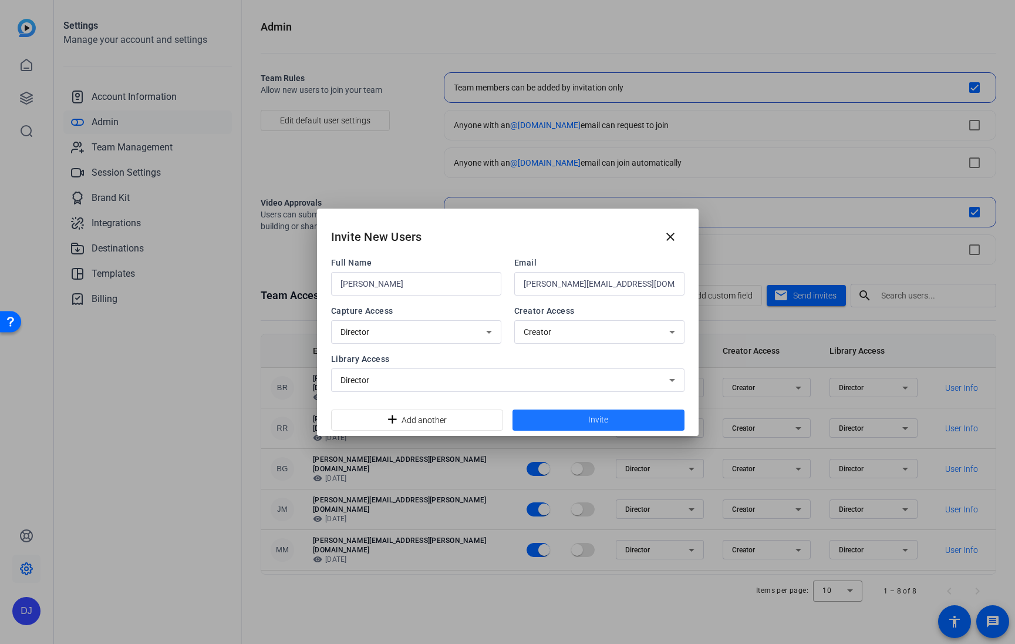
click at [602, 417] on span "Invite" at bounding box center [598, 419] width 20 height 12
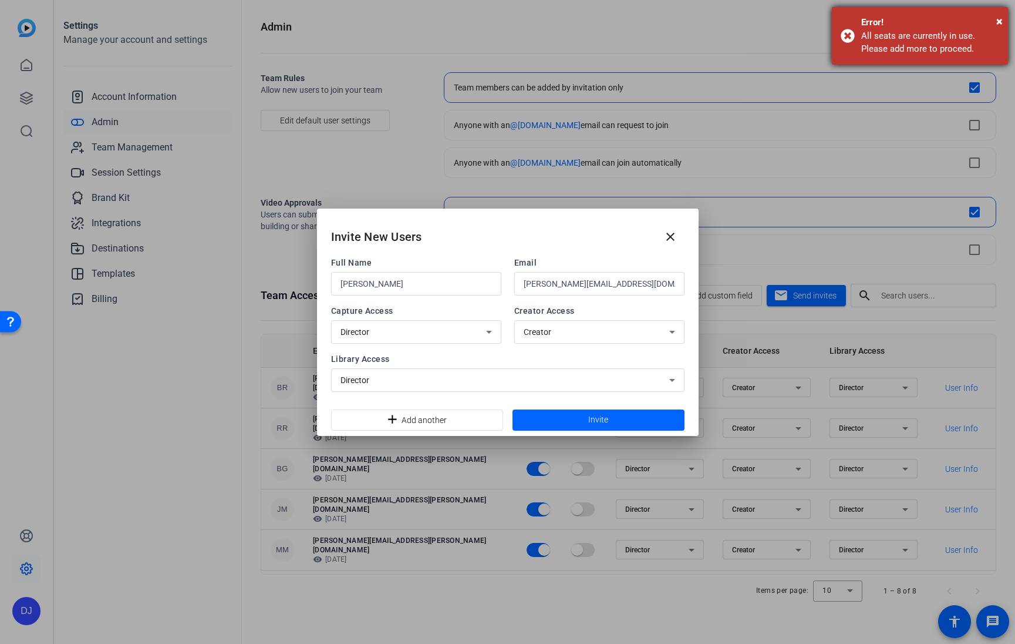
drag, startPoint x: 859, startPoint y: 16, endPoint x: 969, endPoint y: 52, distance: 116.2
click at [975, 55] on div "× Error! All seats are currently in use. Please add more to proceed." at bounding box center [920, 36] width 176 height 58
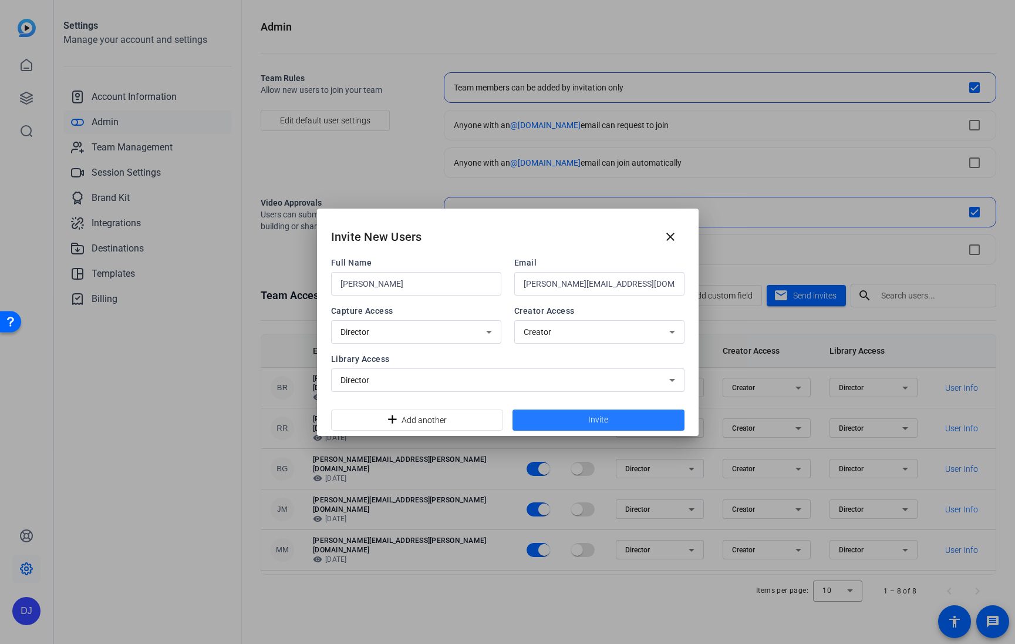
click at [586, 419] on span at bounding box center [599, 420] width 172 height 28
click at [669, 236] on mat-icon "close" at bounding box center [671, 237] width 14 height 14
